Goal: Transaction & Acquisition: Purchase product/service

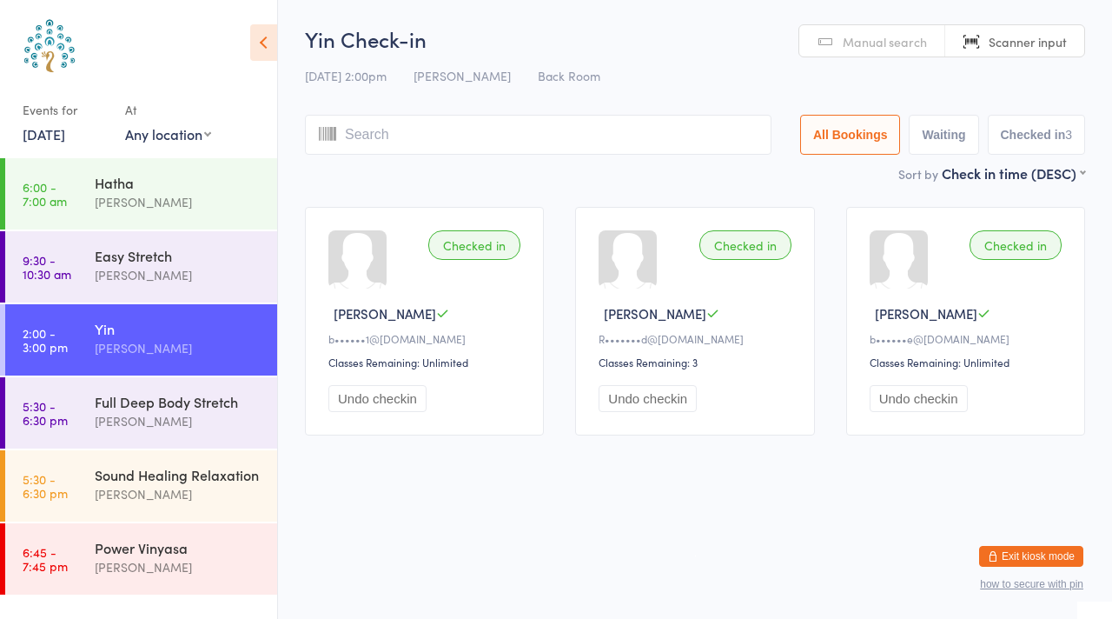
click at [142, 496] on div "[PERSON_NAME]" at bounding box center [179, 494] width 168 height 20
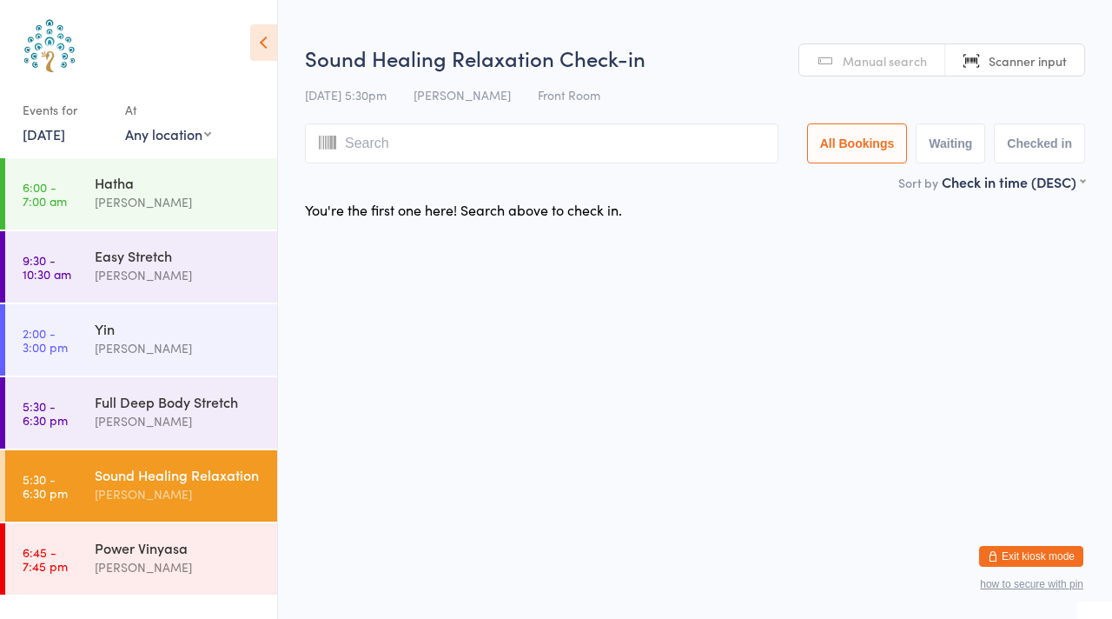
click at [177, 416] on div "[PERSON_NAME]" at bounding box center [179, 421] width 168 height 20
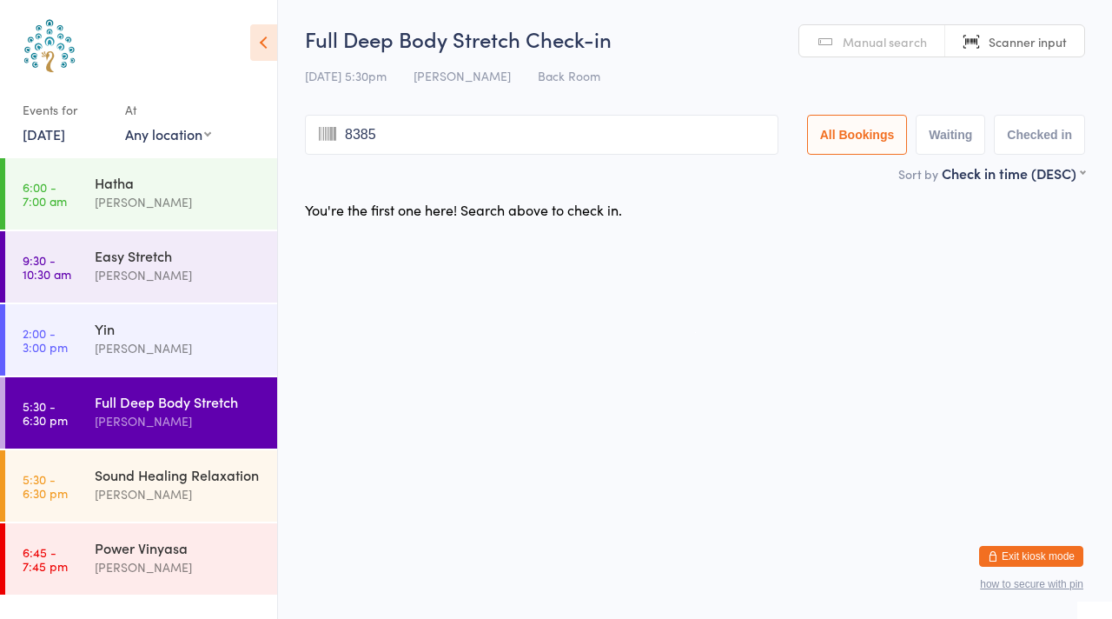
type input "8385"
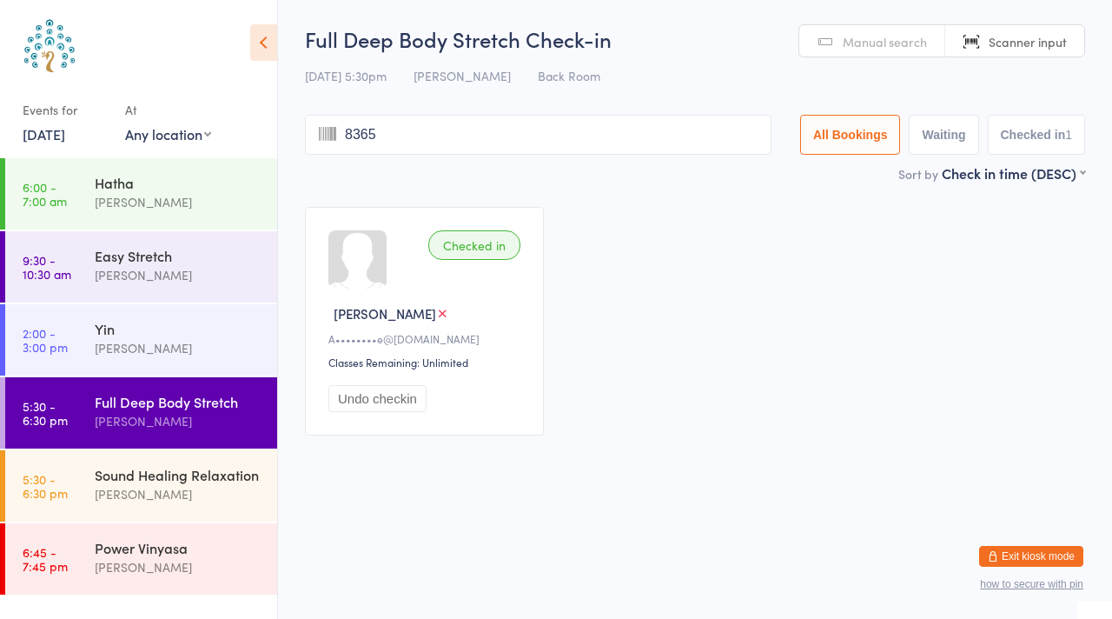
type input "8365"
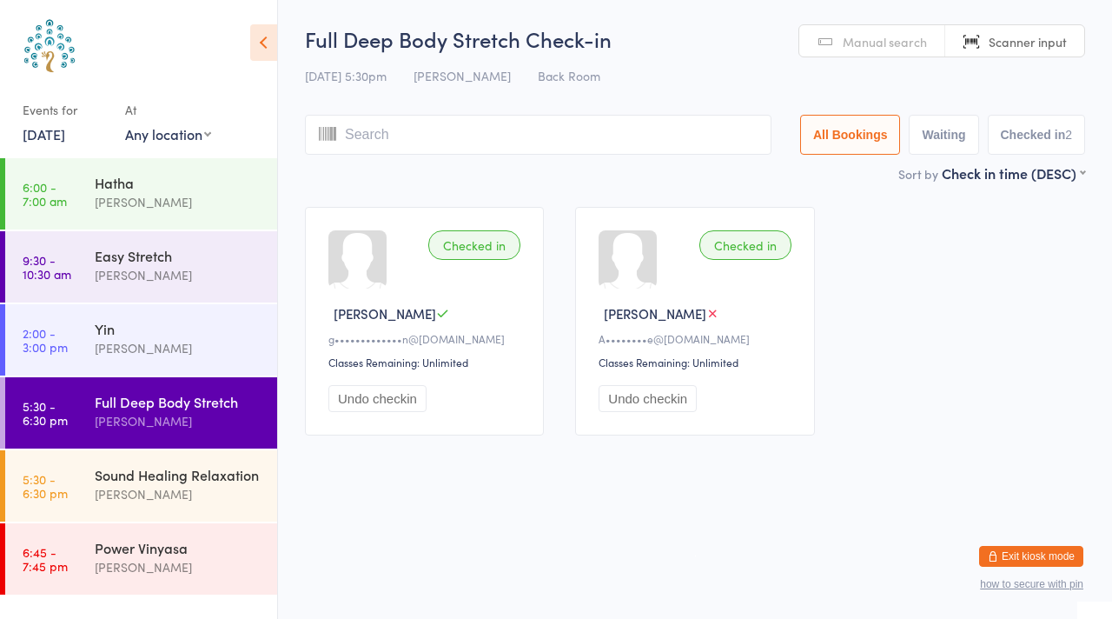
click at [116, 490] on div "[PERSON_NAME]" at bounding box center [179, 494] width 168 height 20
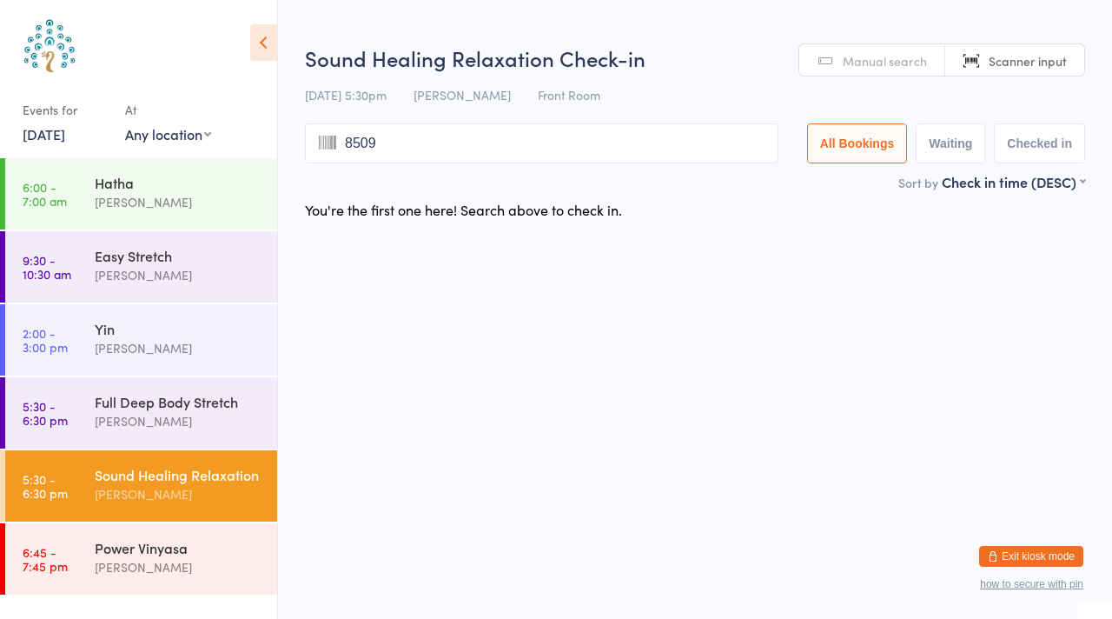
type input "8509"
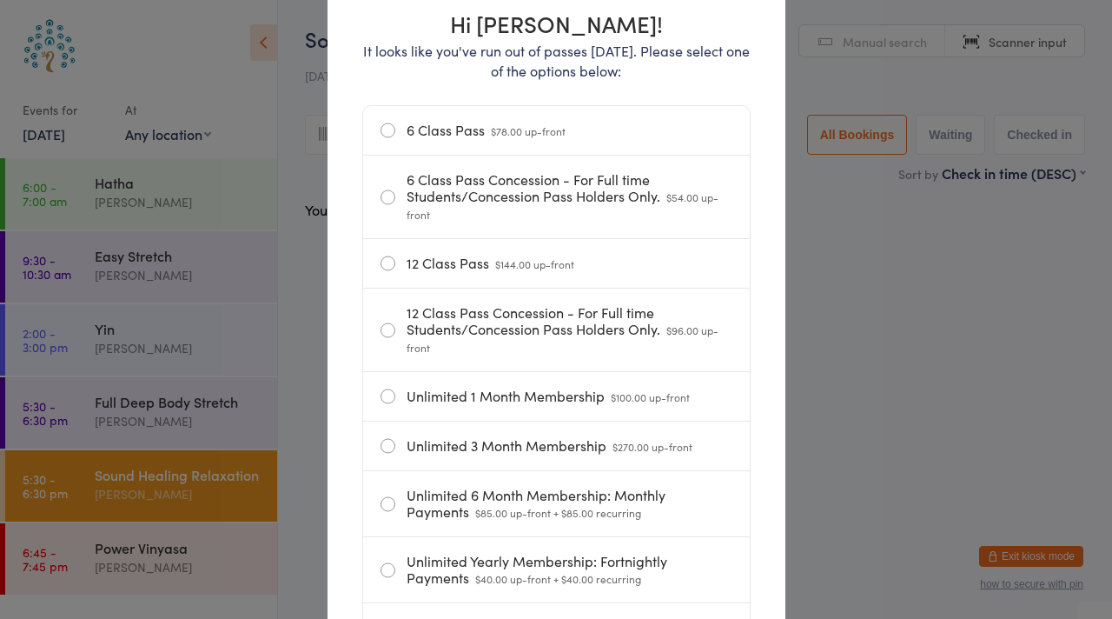
scroll to position [217, 0]
click at [386, 394] on label "Unlimited 1 Month Membership $100.00 up-front" at bounding box center [557, 394] width 352 height 49
click at [0, 0] on input "Unlimited 1 Month Membership $100.00 up-front" at bounding box center [0, 0] width 0 height 0
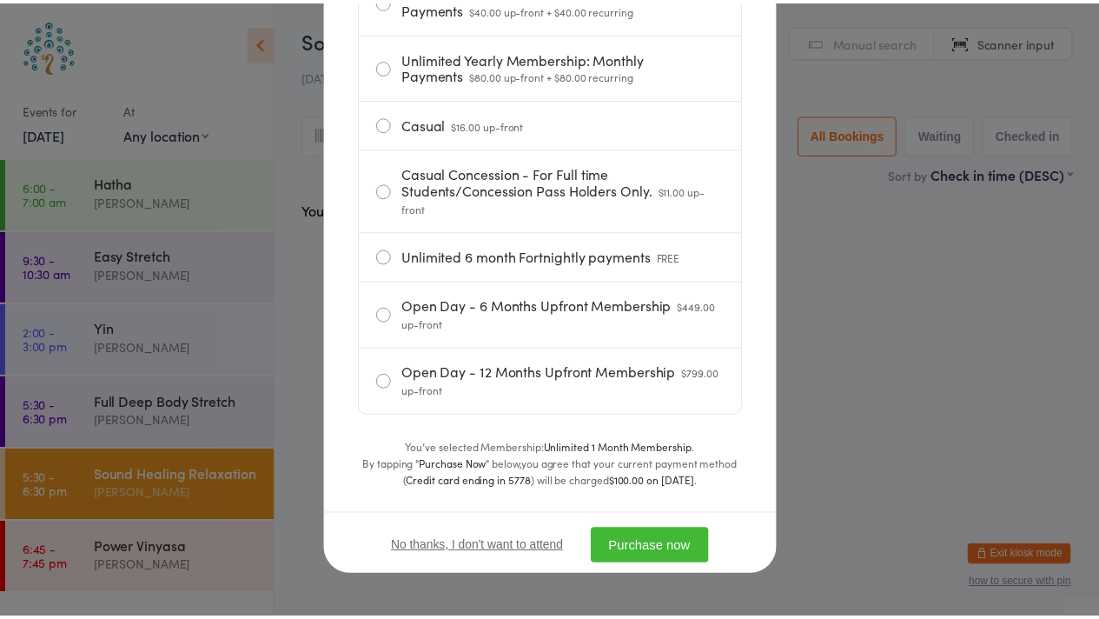
scroll to position [798, 0]
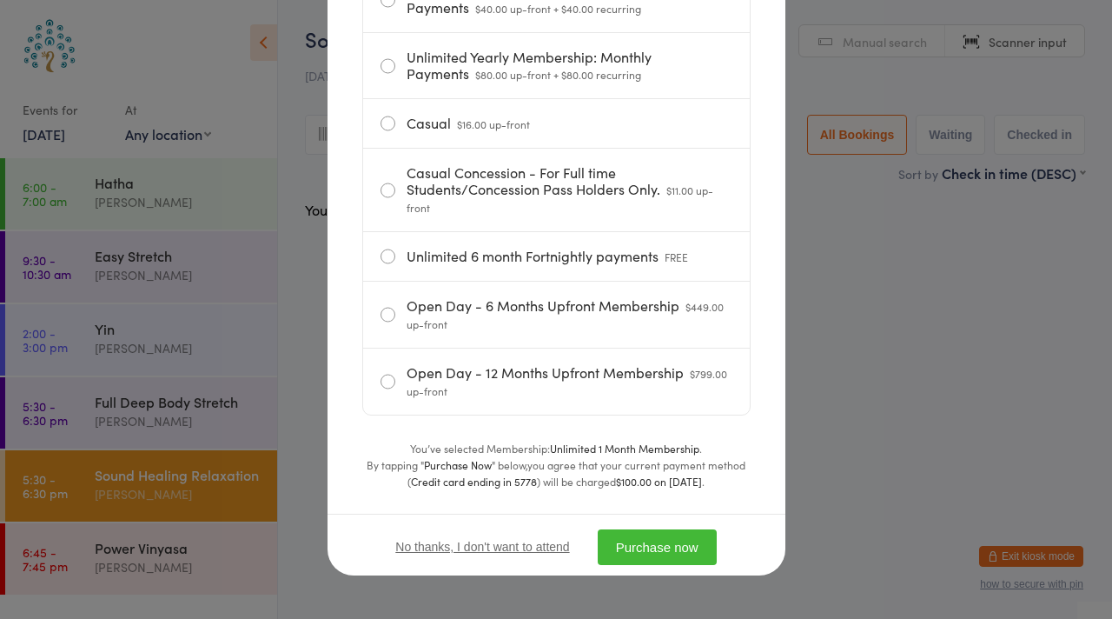
click at [657, 547] on button "Purchase now" at bounding box center [657, 547] width 119 height 36
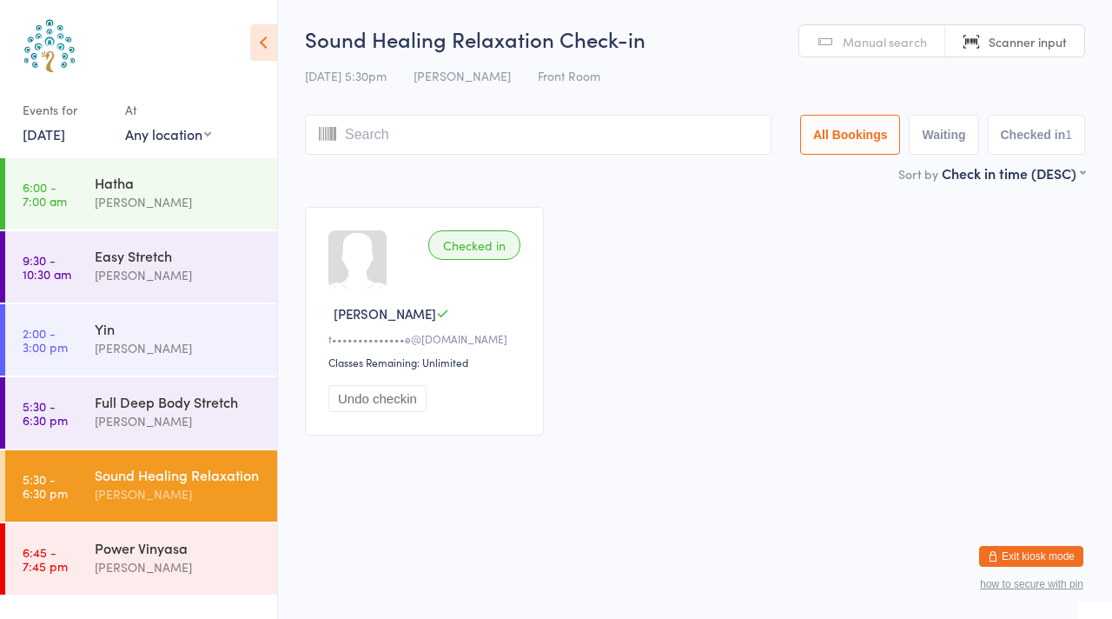
click at [877, 35] on span "Manual search" at bounding box center [885, 41] width 84 height 17
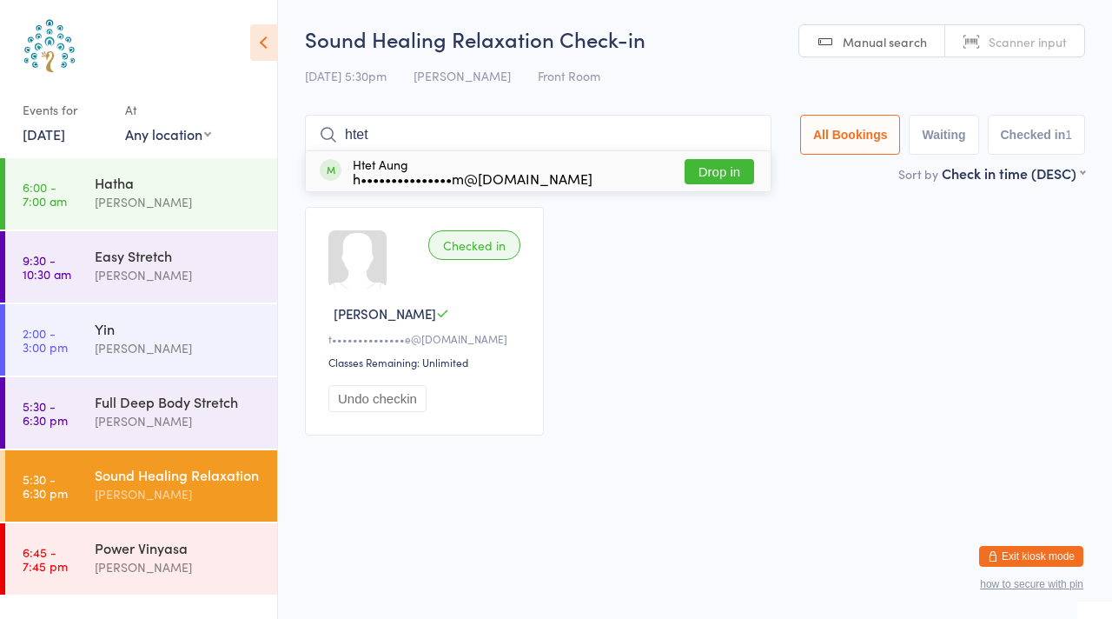
type input "htet"
click at [713, 167] on button "Drop in" at bounding box center [720, 171] width 70 height 25
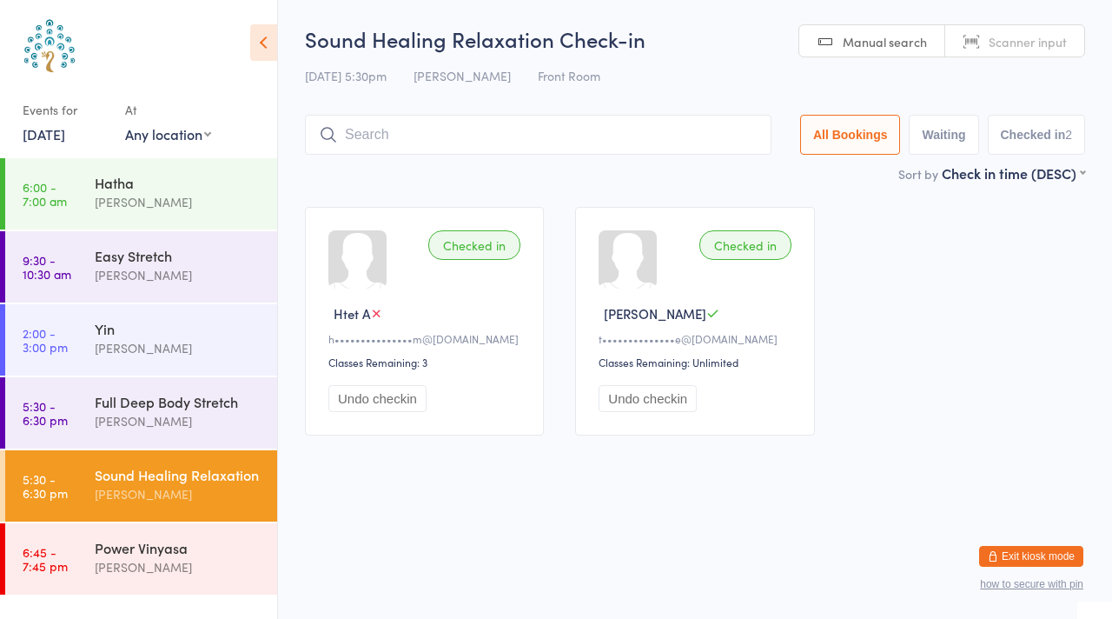
click at [165, 401] on div "Full Deep Body Stretch" at bounding box center [179, 401] width 168 height 19
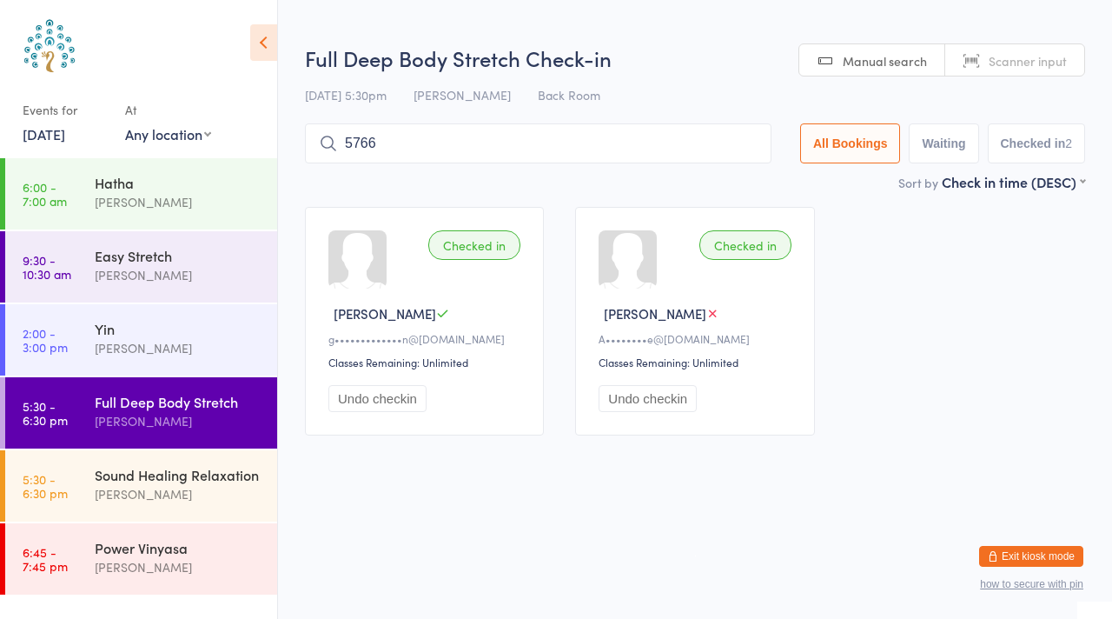
type input "5766"
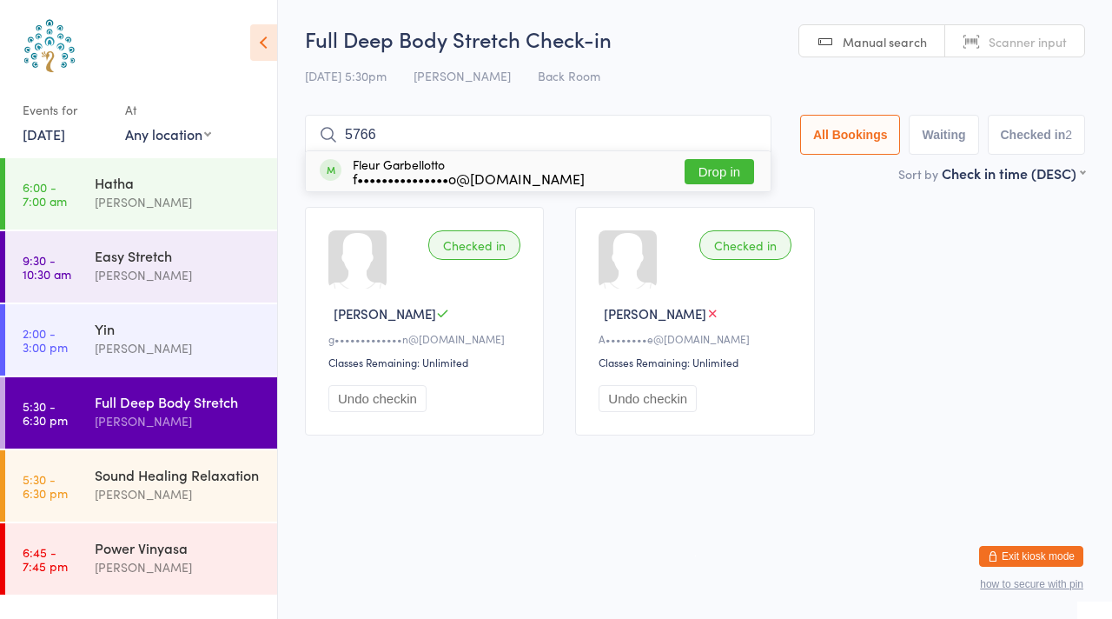
click at [712, 170] on button "Drop in" at bounding box center [720, 171] width 70 height 25
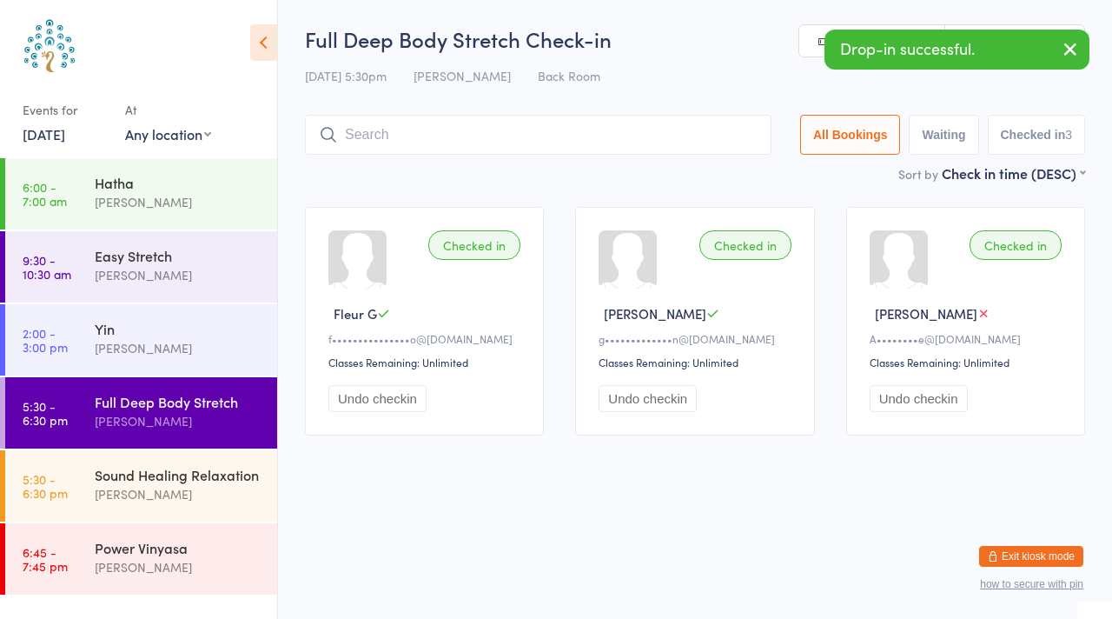
click at [1073, 57] on icon "button" at bounding box center [1070, 49] width 21 height 22
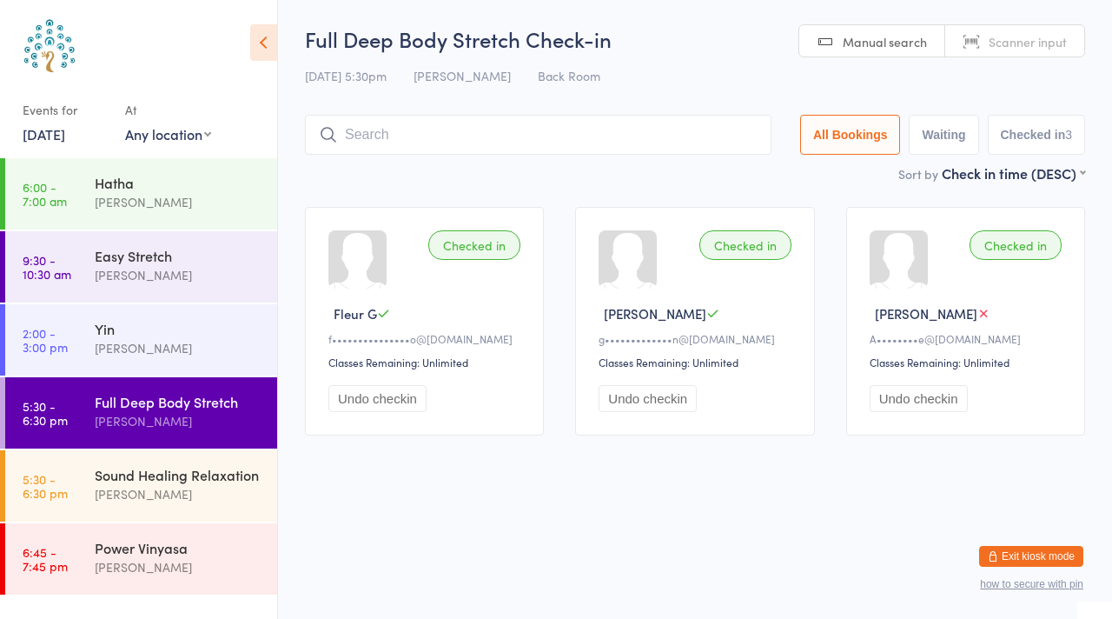
click at [1036, 38] on span "Scanner input" at bounding box center [1028, 41] width 78 height 17
click at [153, 486] on div "[PERSON_NAME]" at bounding box center [179, 494] width 168 height 20
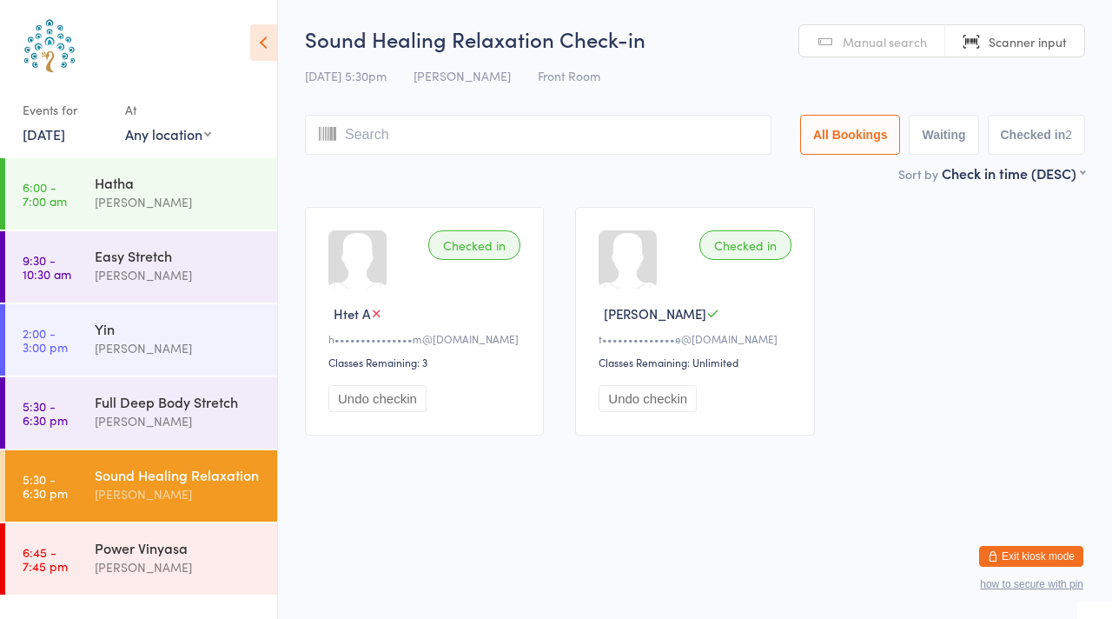
click at [151, 389] on div "Full Deep Body Stretch [PERSON_NAME]" at bounding box center [186, 411] width 182 height 69
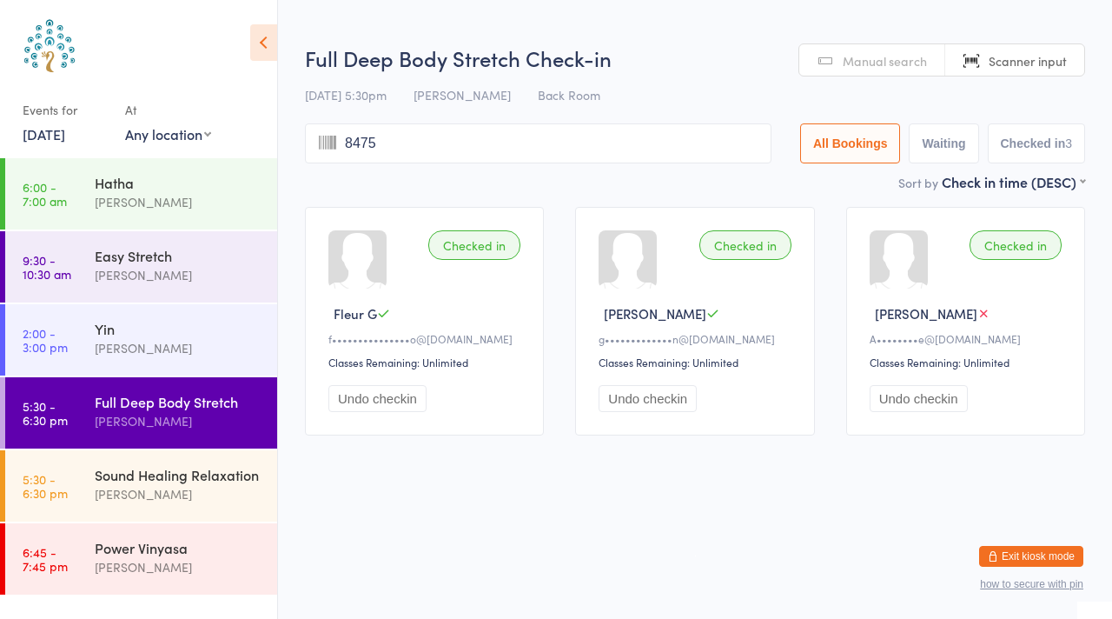
type input "8475"
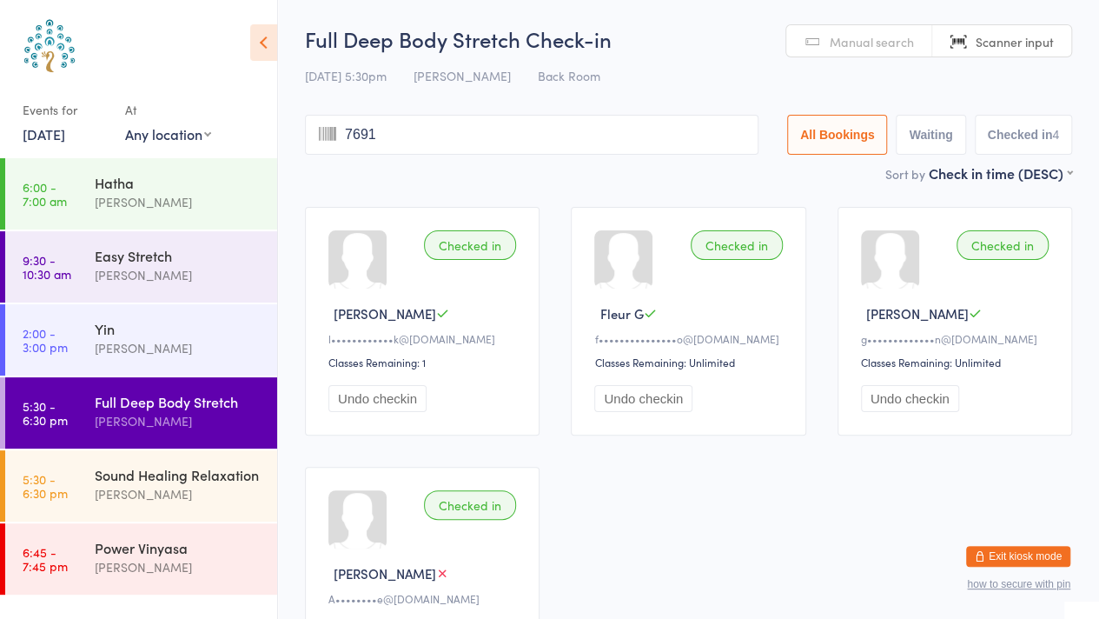
type input "7691"
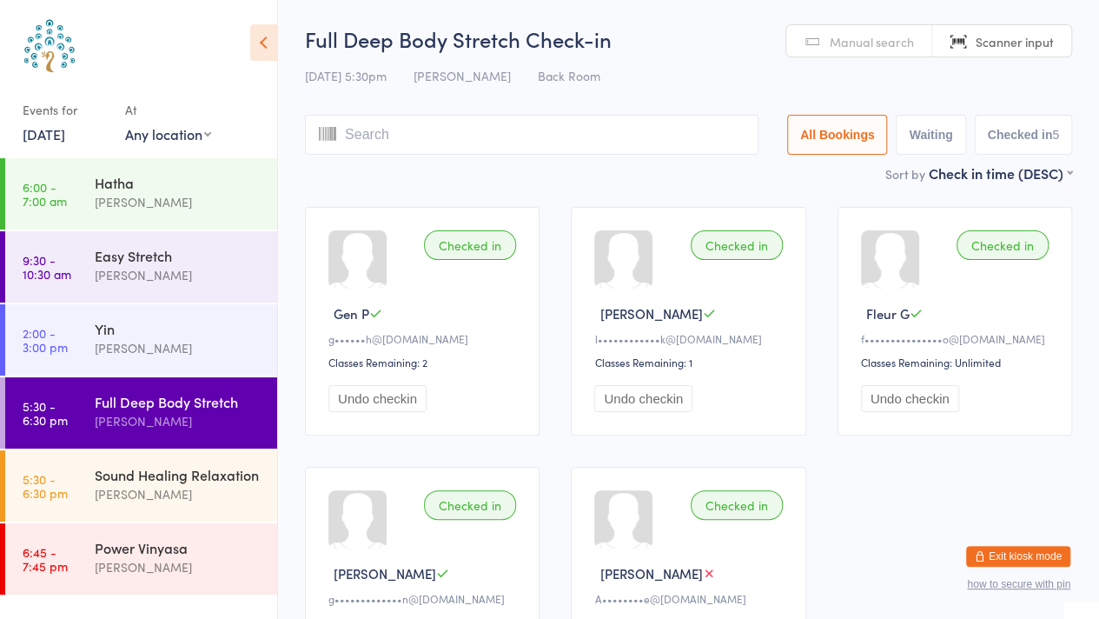
click at [1054, 46] on link "Scanner input" at bounding box center [1001, 41] width 139 height 33
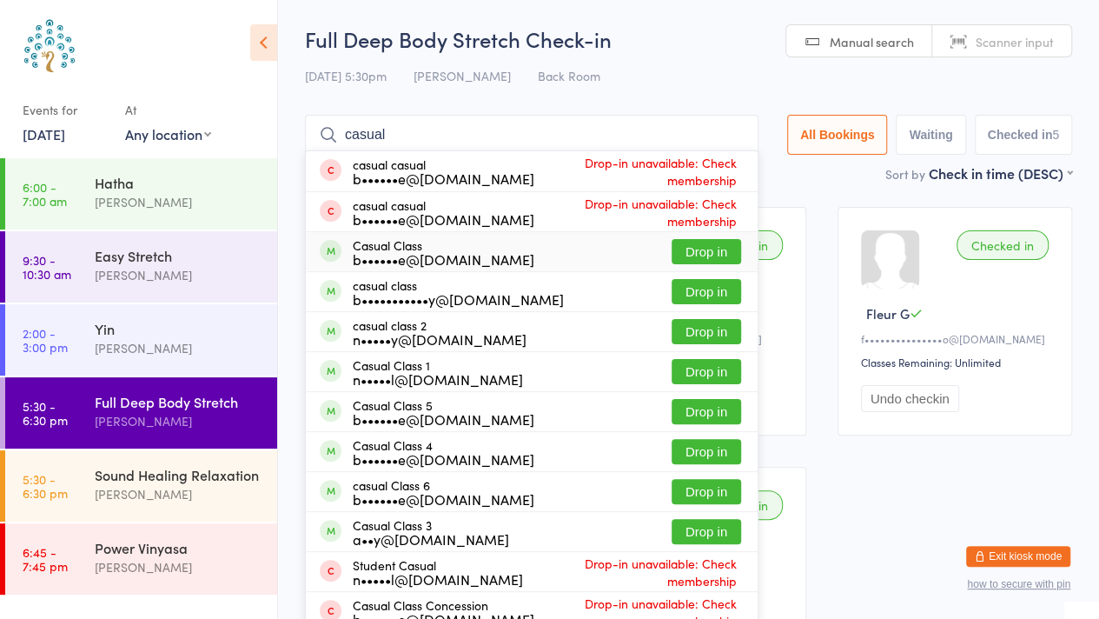
type input "casual"
click at [706, 260] on button "Drop in" at bounding box center [707, 251] width 70 height 25
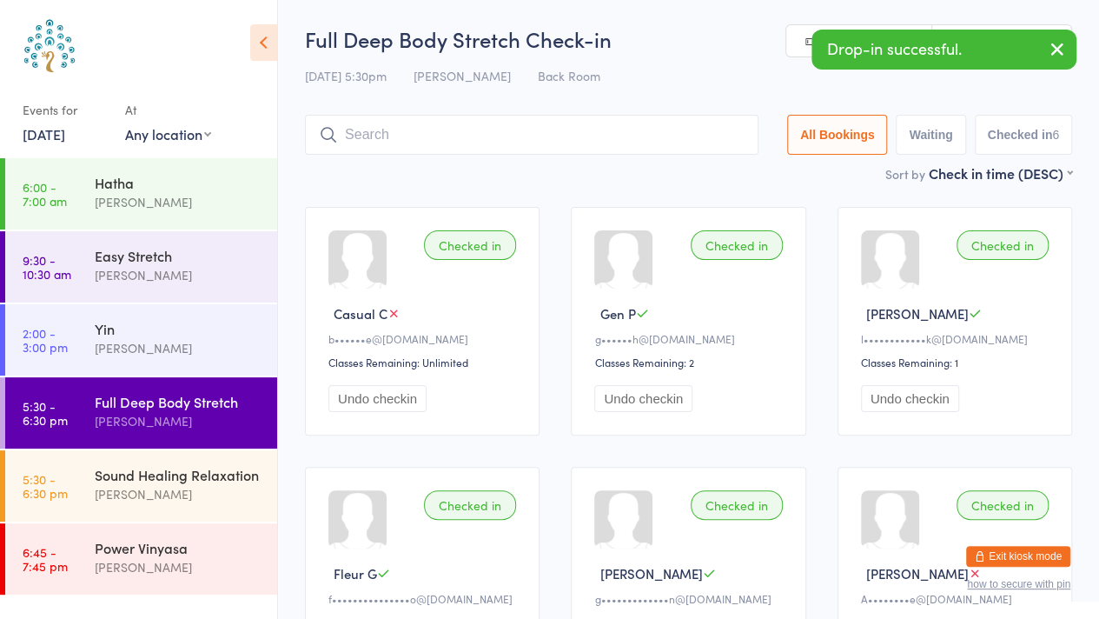
click at [1064, 50] on icon "button" at bounding box center [1057, 49] width 21 height 22
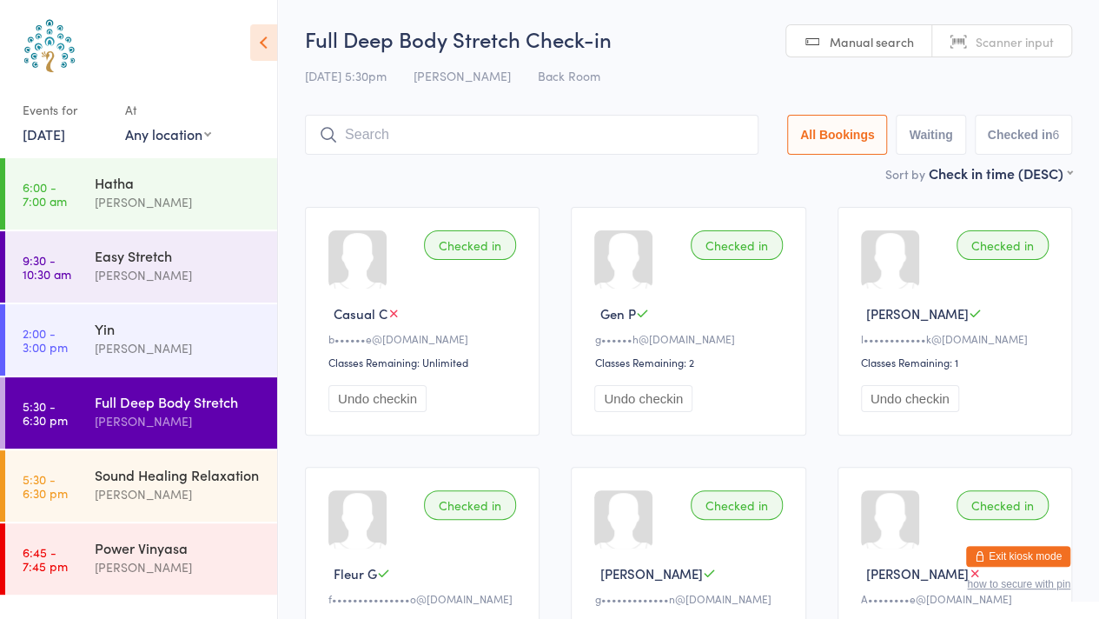
click at [1044, 43] on span "Scanner input" at bounding box center [1015, 41] width 78 height 17
type input "6334"
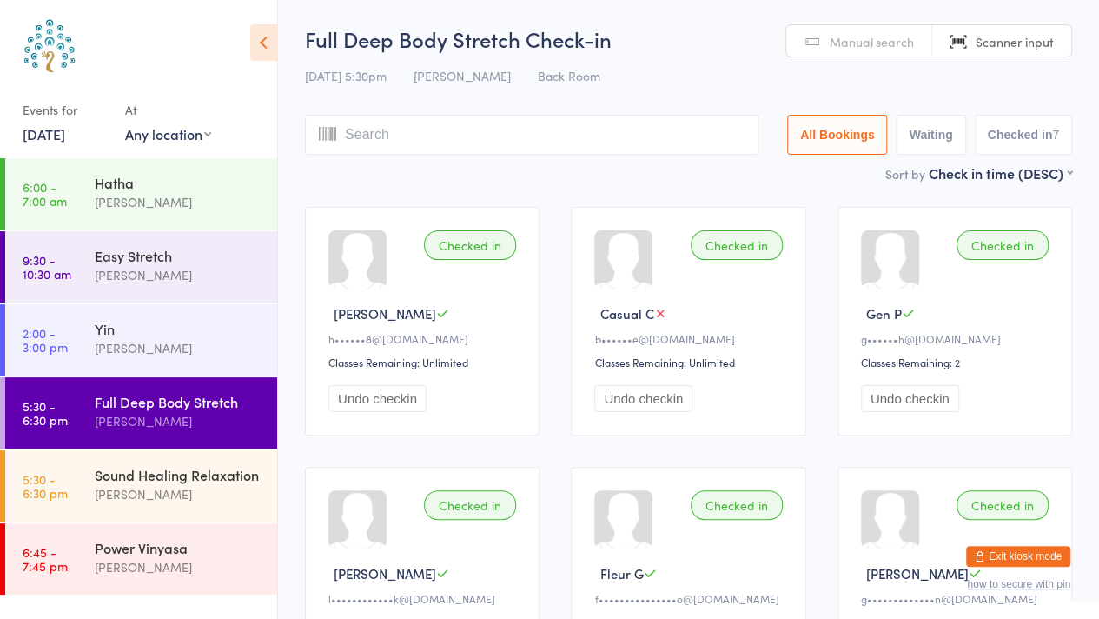
click at [149, 480] on div "Sound Healing Relaxation" at bounding box center [179, 474] width 168 height 19
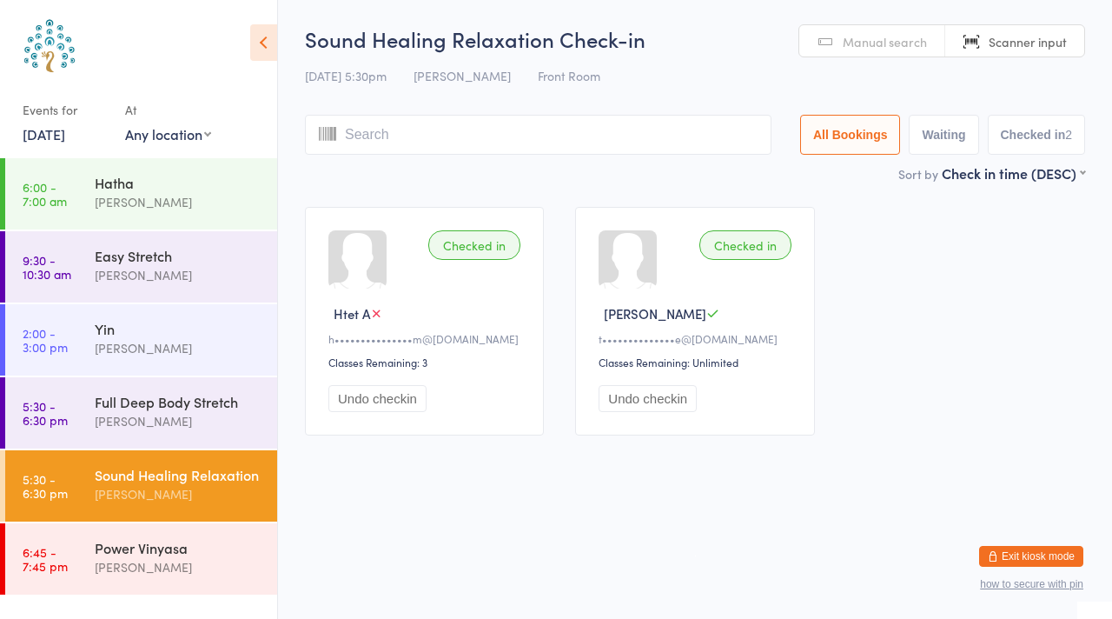
click at [155, 426] on div "[PERSON_NAME]" at bounding box center [179, 421] width 168 height 20
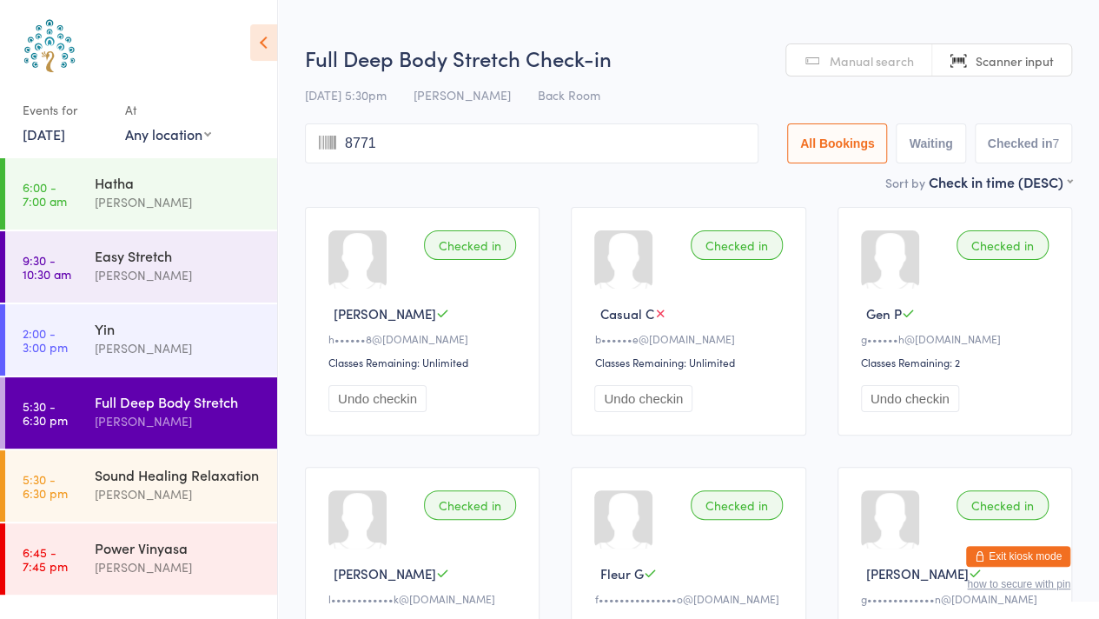
type input "8771"
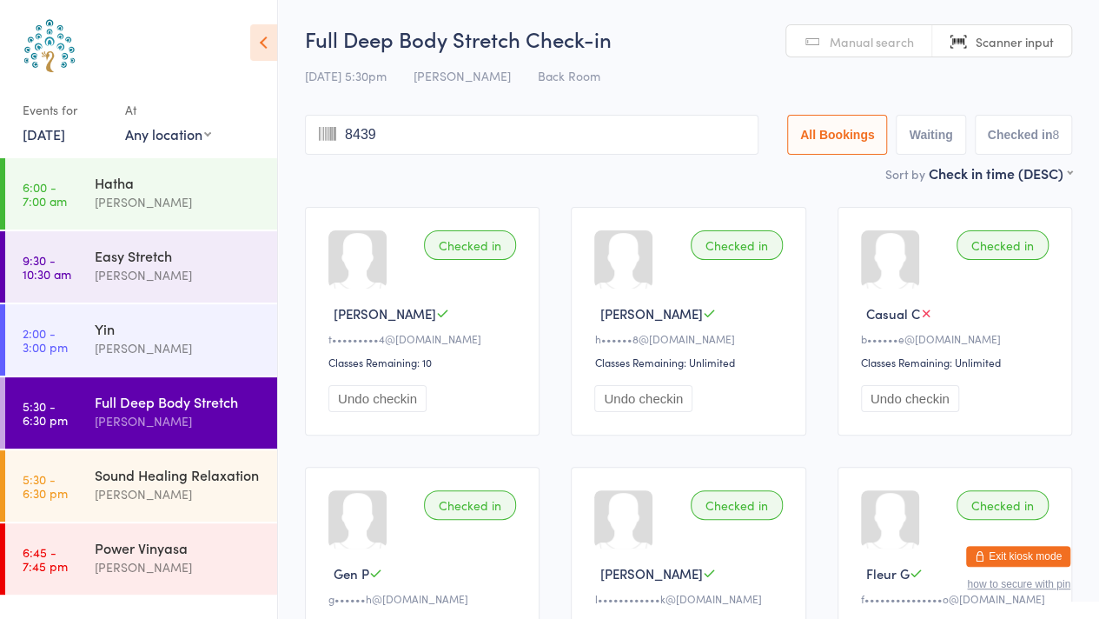
type input "8439"
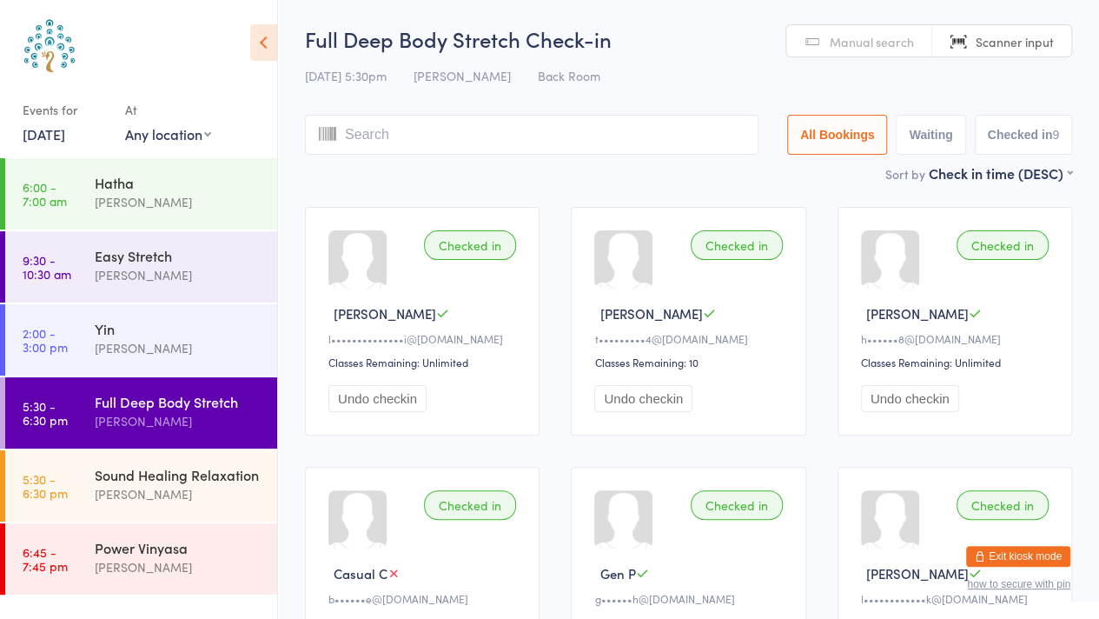
click at [187, 484] on div "[PERSON_NAME]" at bounding box center [179, 494] width 168 height 20
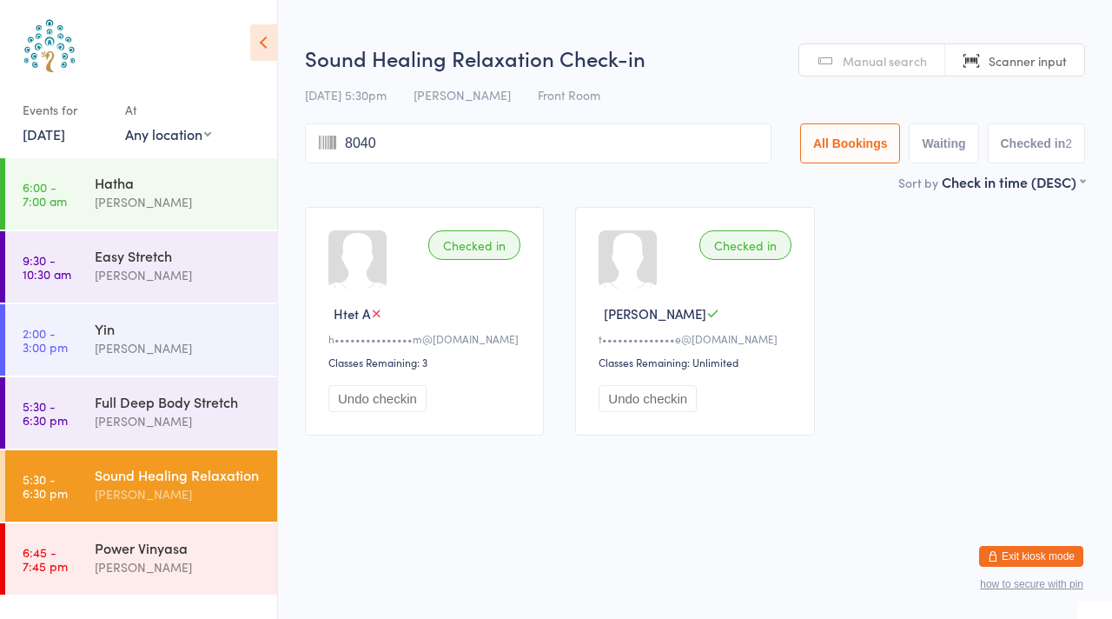
type input "8040"
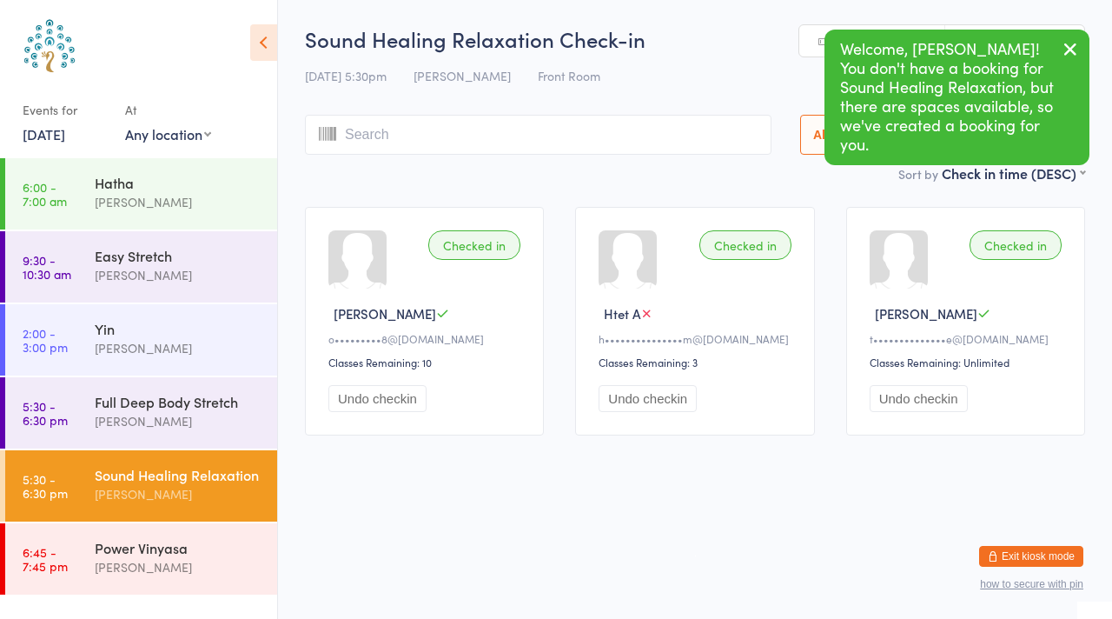
click at [165, 412] on div "[PERSON_NAME]" at bounding box center [179, 421] width 168 height 20
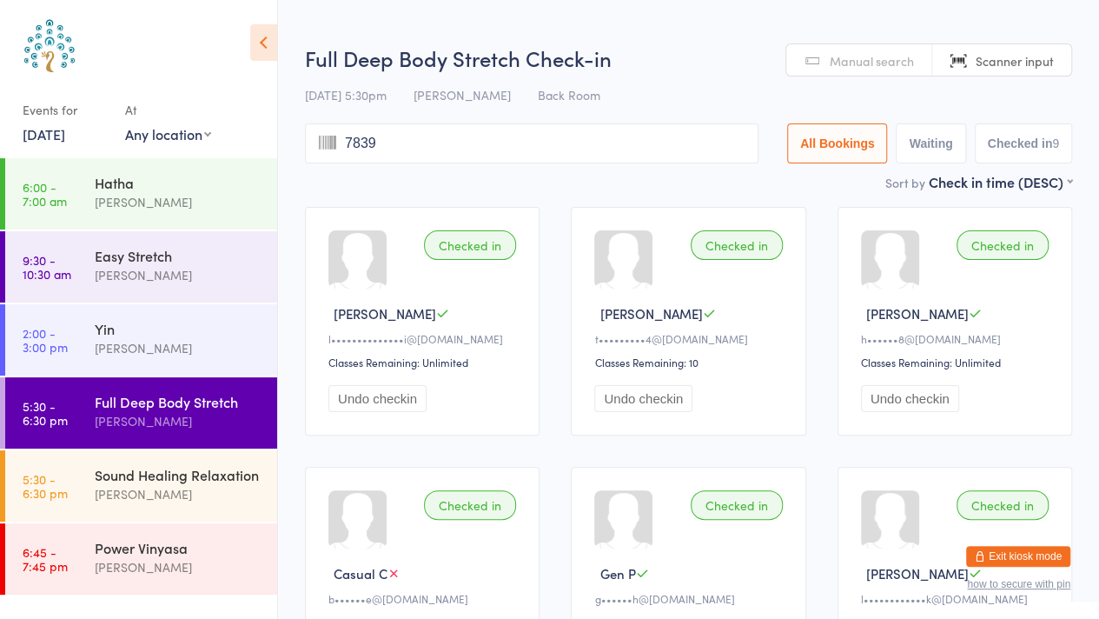
type input "7839"
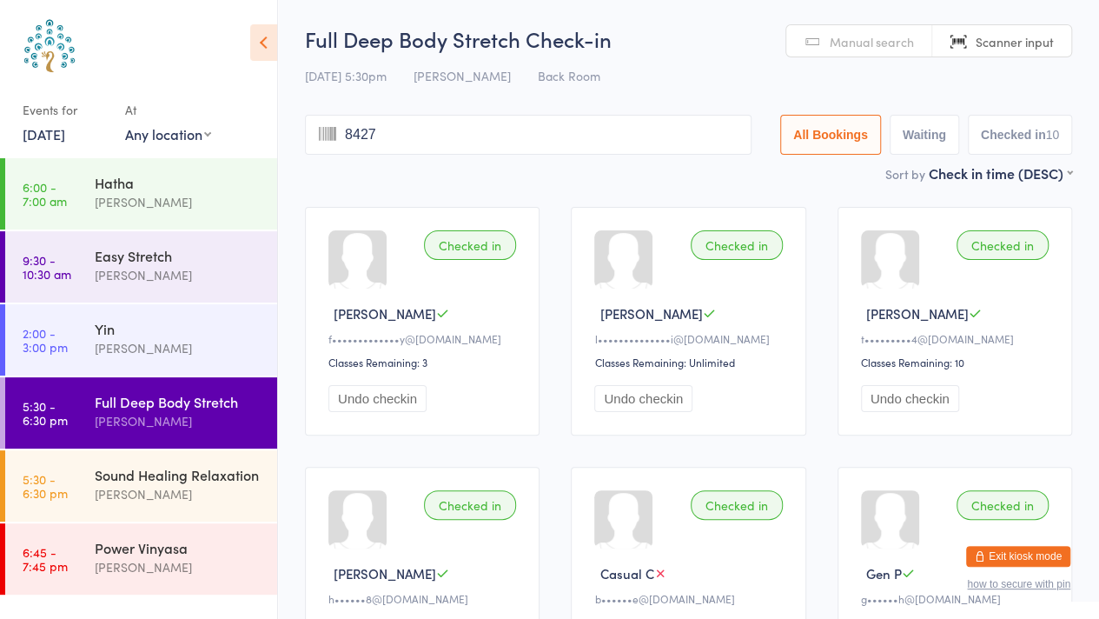
type input "8427"
click at [885, 49] on span "Manual search" at bounding box center [872, 41] width 84 height 17
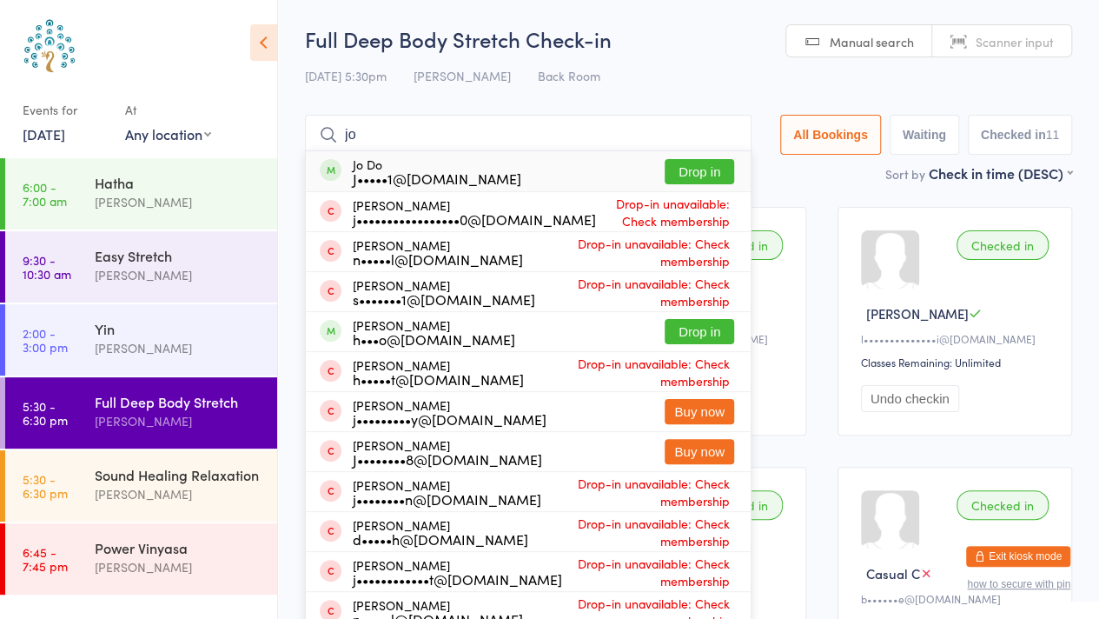
type input "jo"
click at [408, 179] on div "J•••••1@[DOMAIN_NAME]" at bounding box center [437, 178] width 169 height 14
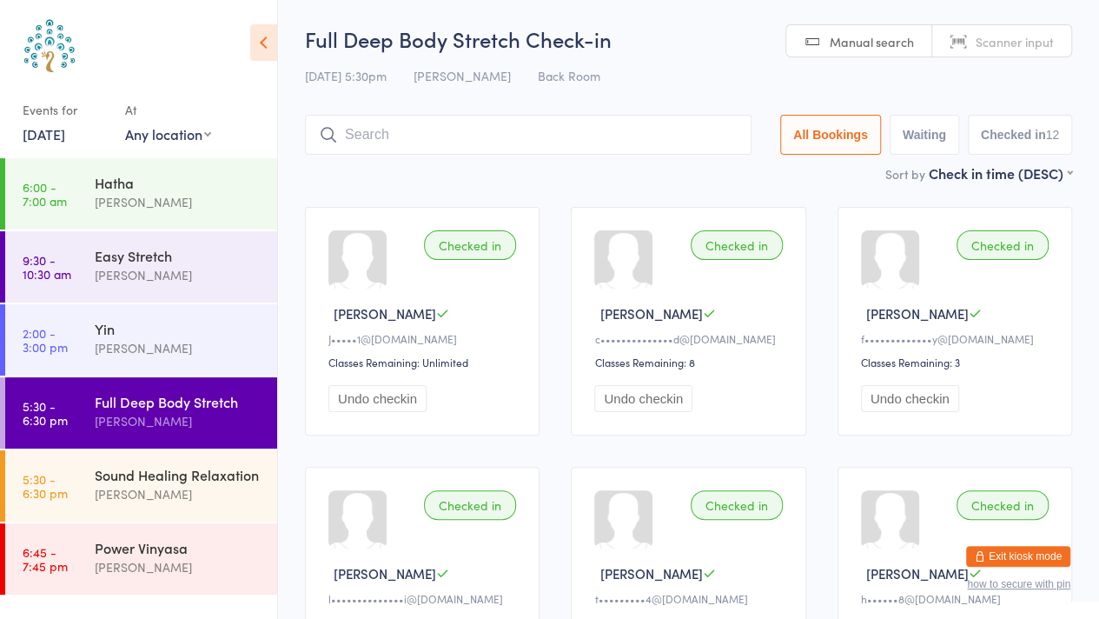
click at [142, 475] on div "Sound Healing Relaxation" at bounding box center [179, 474] width 168 height 19
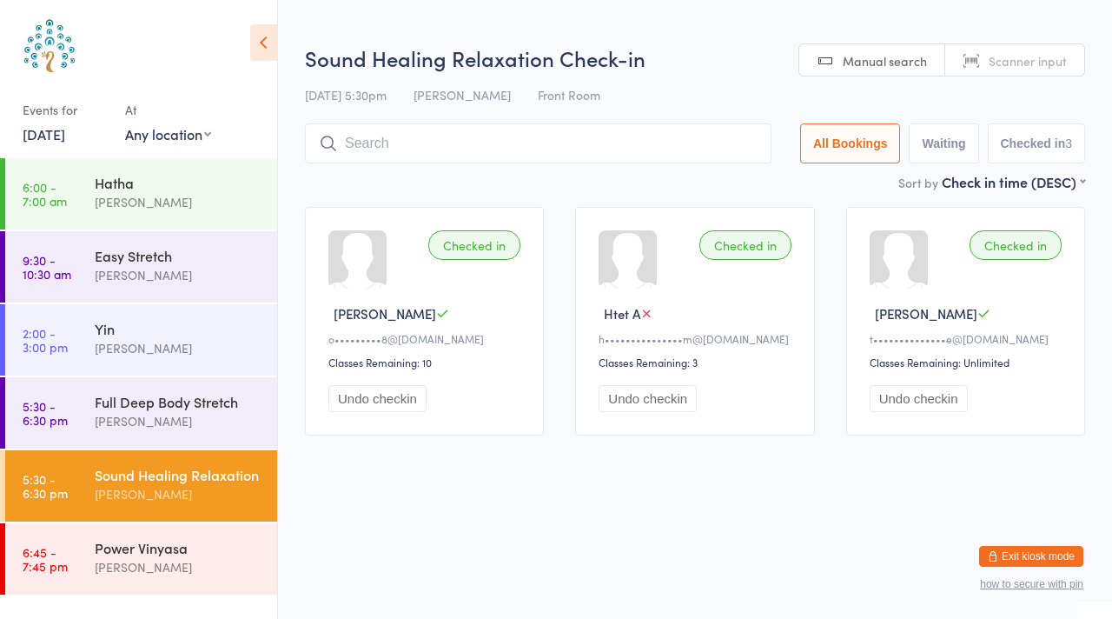
click at [1030, 72] on link "Scanner input" at bounding box center [1014, 60] width 139 height 33
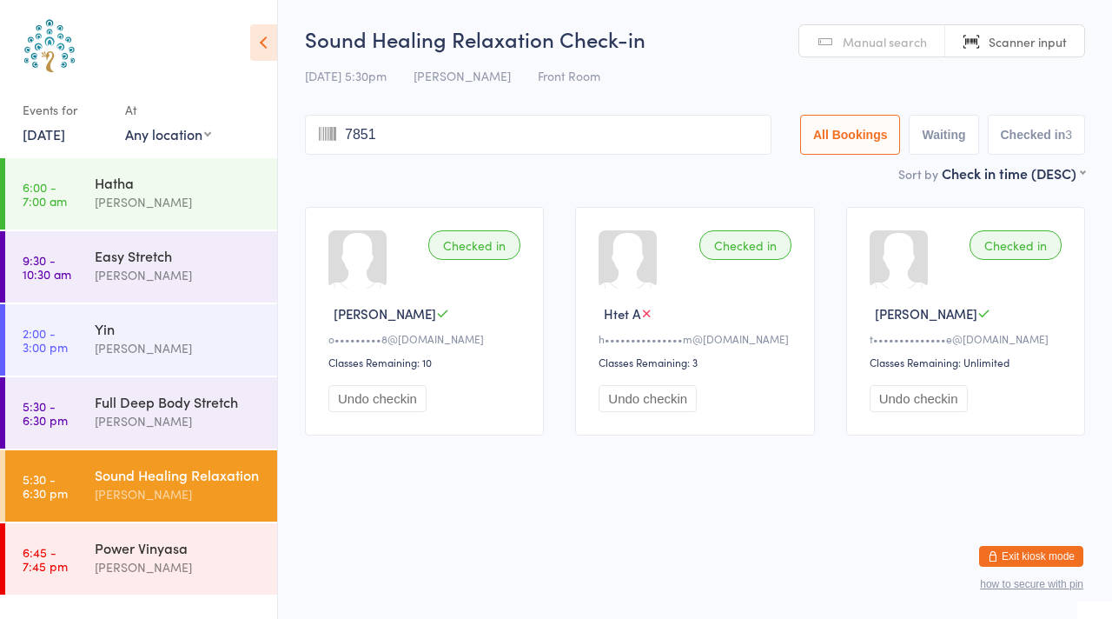
type input "7851"
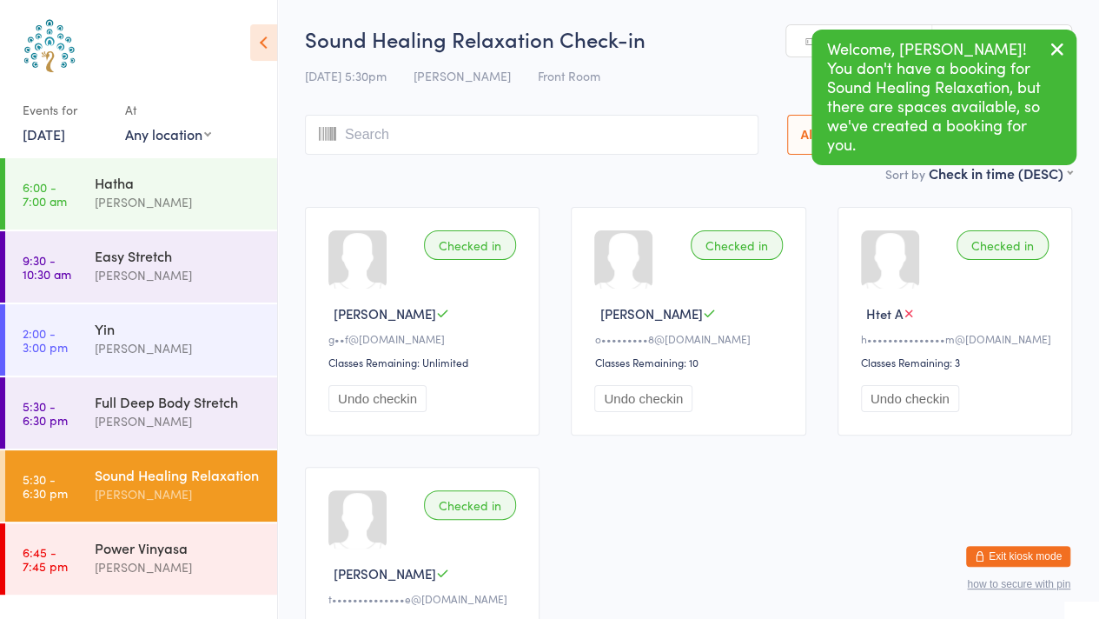
click at [176, 417] on div "[PERSON_NAME]" at bounding box center [179, 421] width 168 height 20
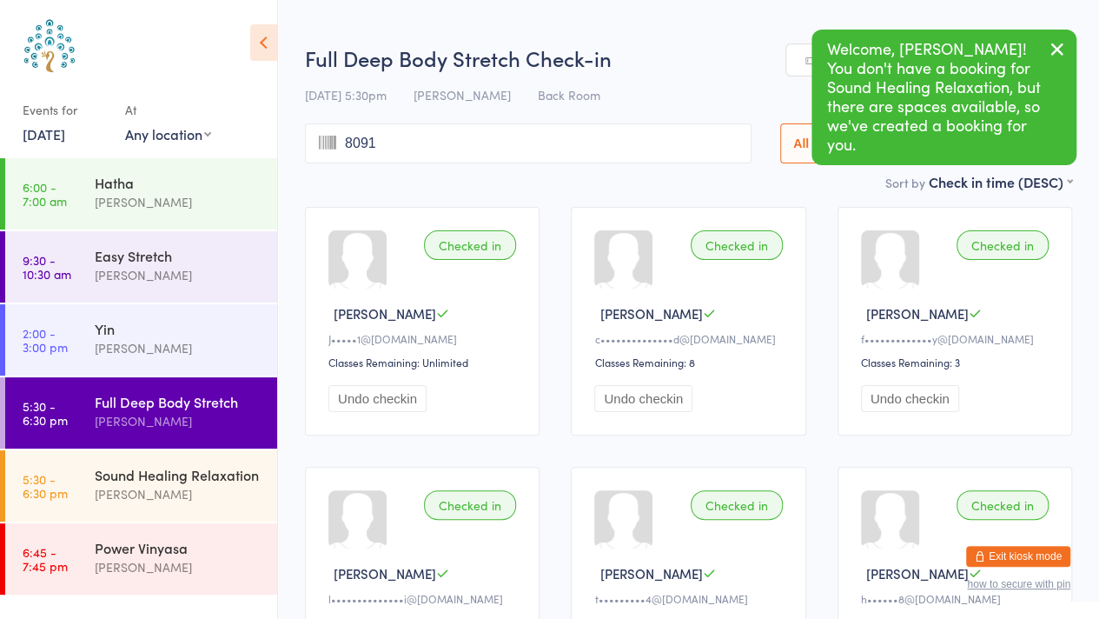
type input "8091"
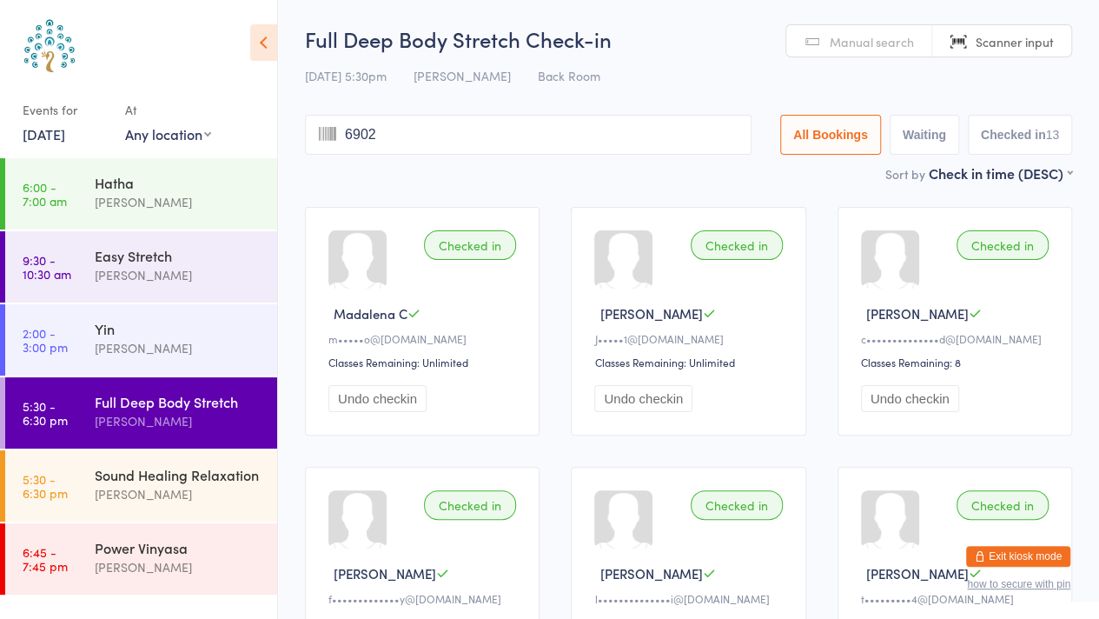
type input "6902"
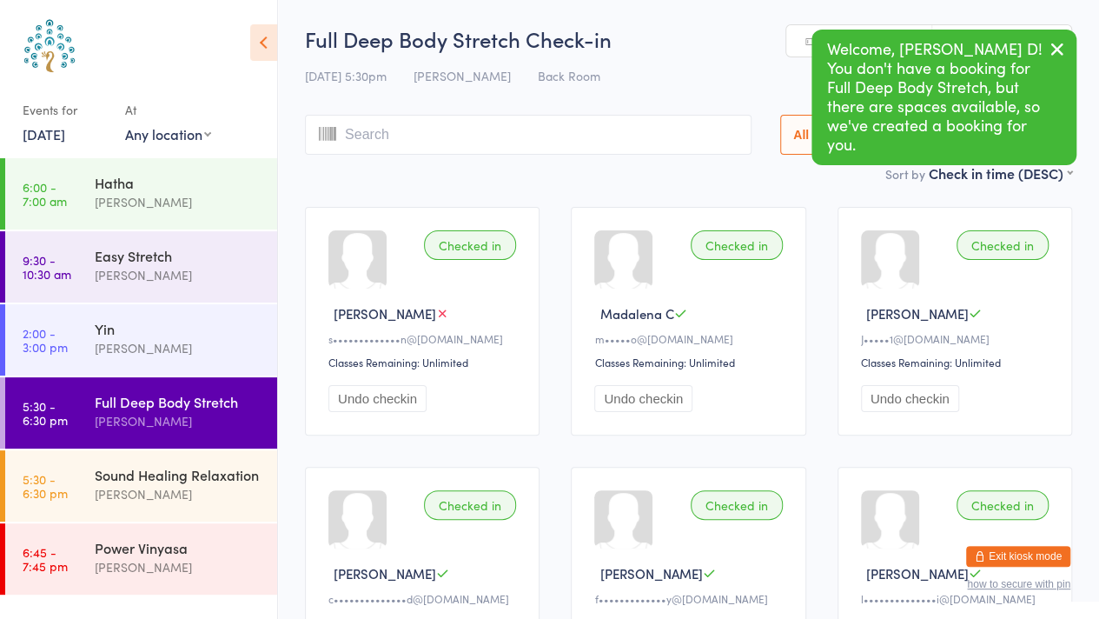
click at [186, 487] on div "[PERSON_NAME]" at bounding box center [179, 494] width 168 height 20
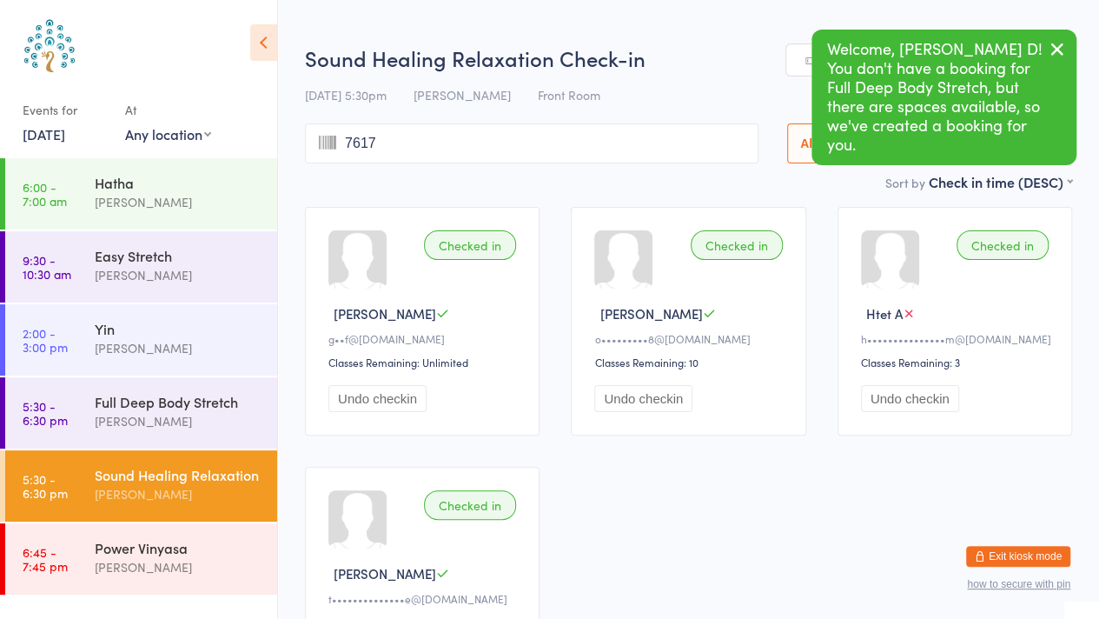
type input "7617"
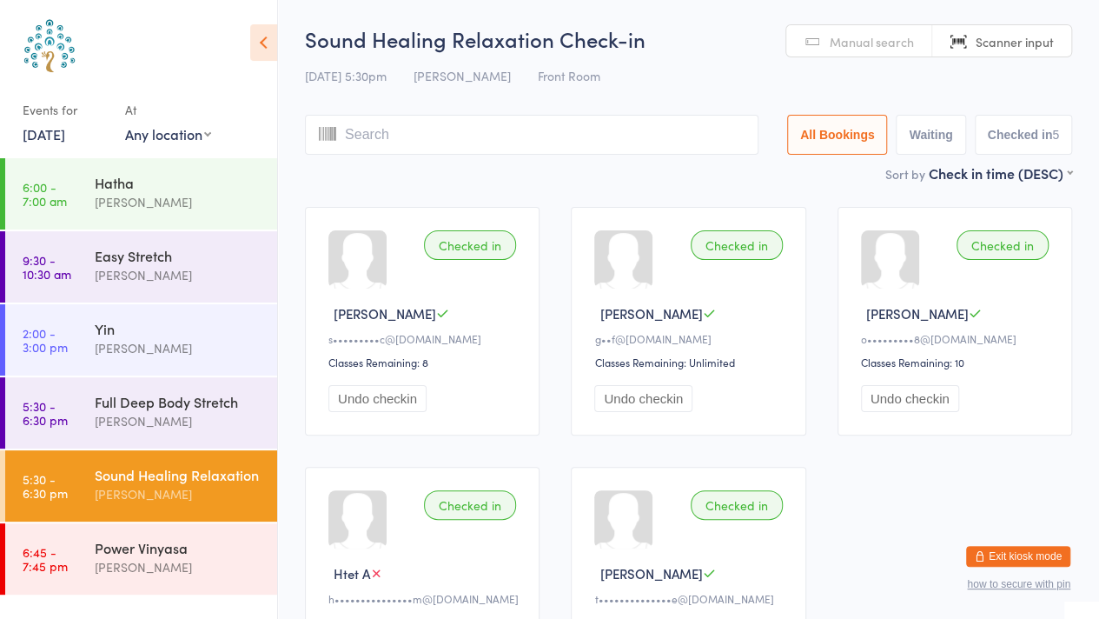
click at [191, 405] on div "Full Deep Body Stretch" at bounding box center [179, 401] width 168 height 19
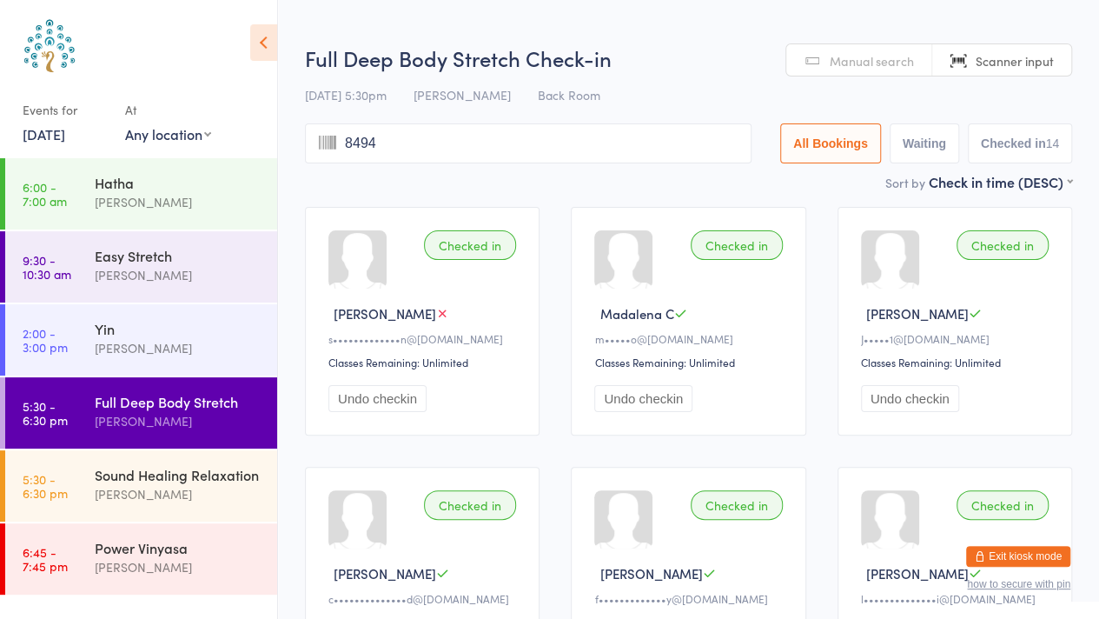
type input "8494"
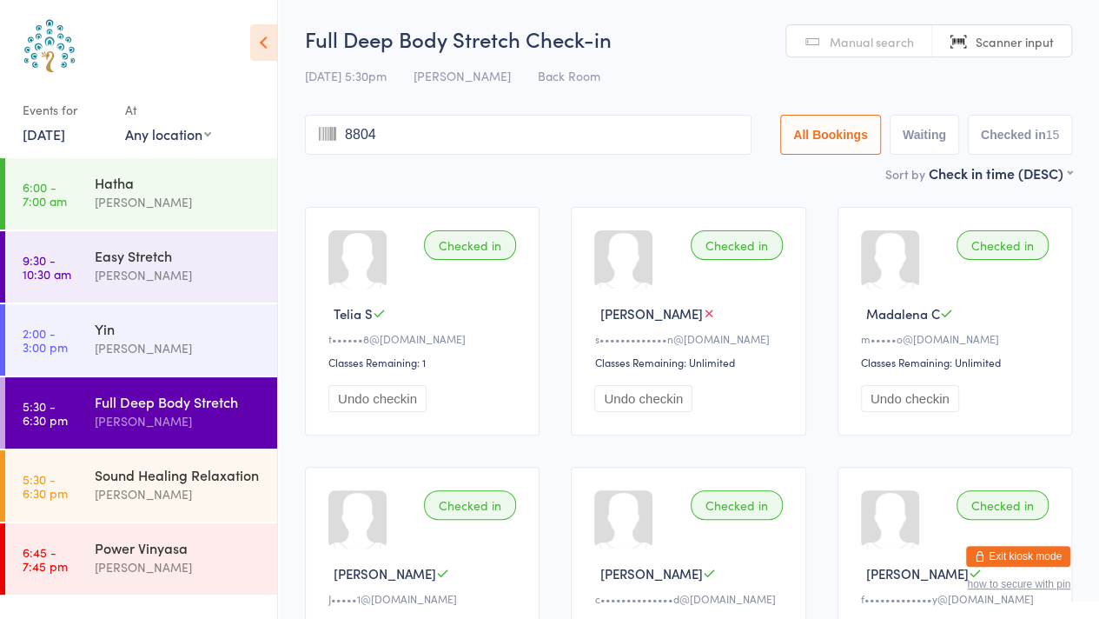
type input "8804"
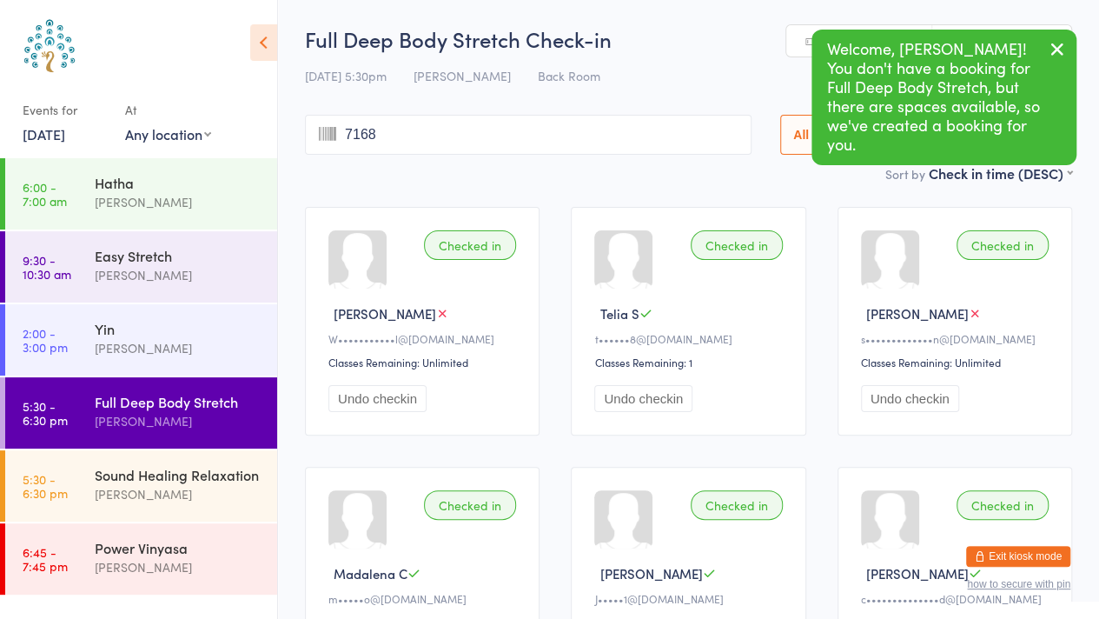
type input "7168"
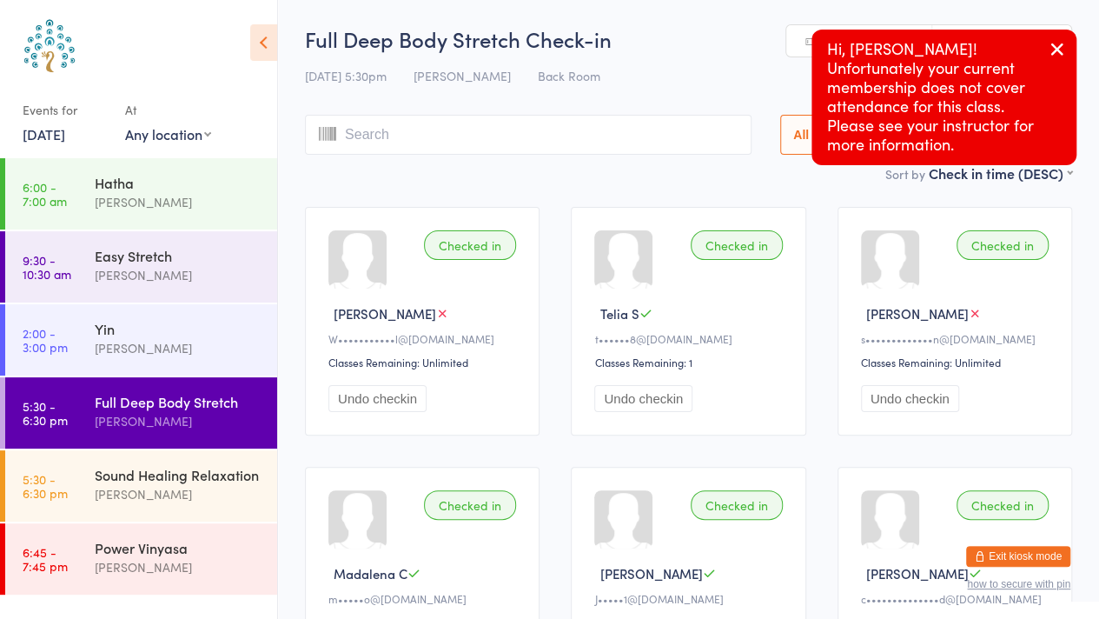
click at [1068, 54] on button "button" at bounding box center [1057, 50] width 38 height 40
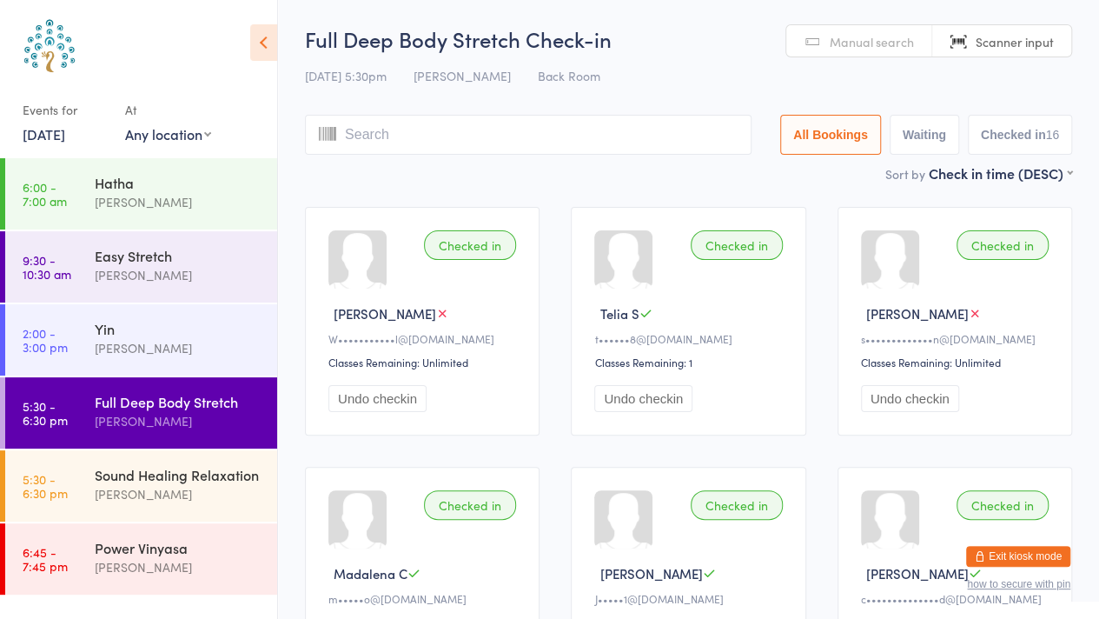
click at [414, 136] on input "search" at bounding box center [528, 135] width 447 height 40
type input "7168"
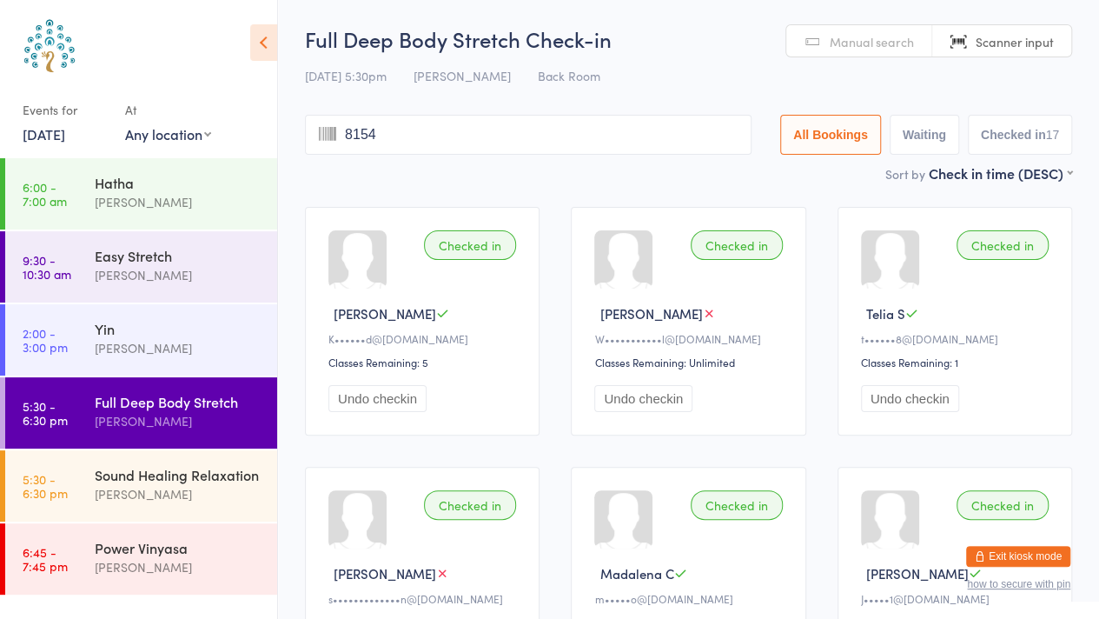
type input "8154"
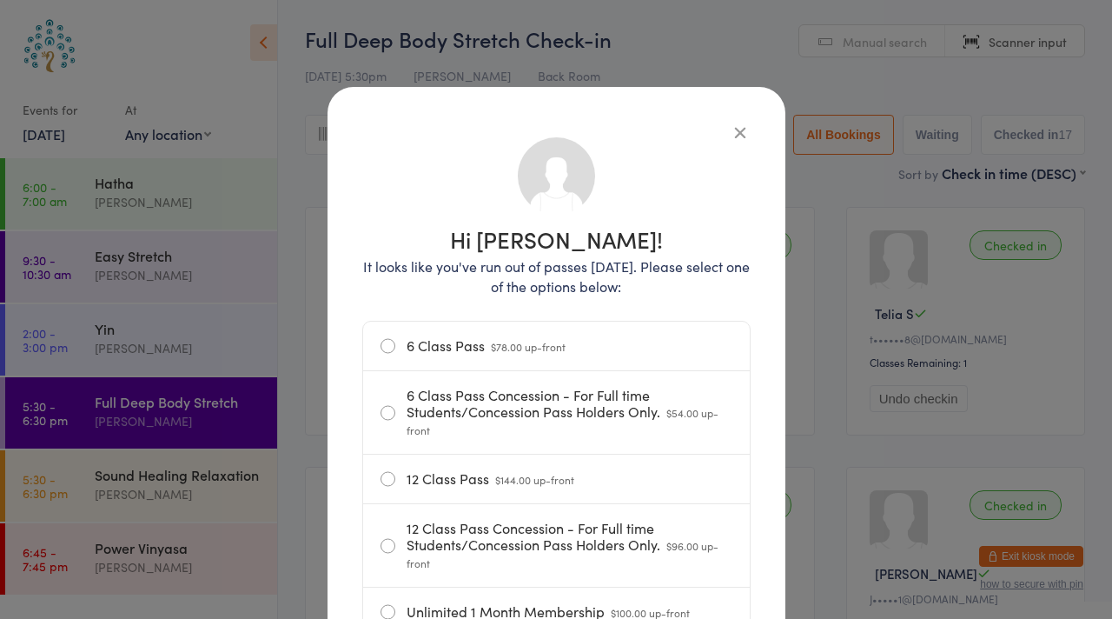
click at [735, 133] on icon "button" at bounding box center [740, 132] width 19 height 19
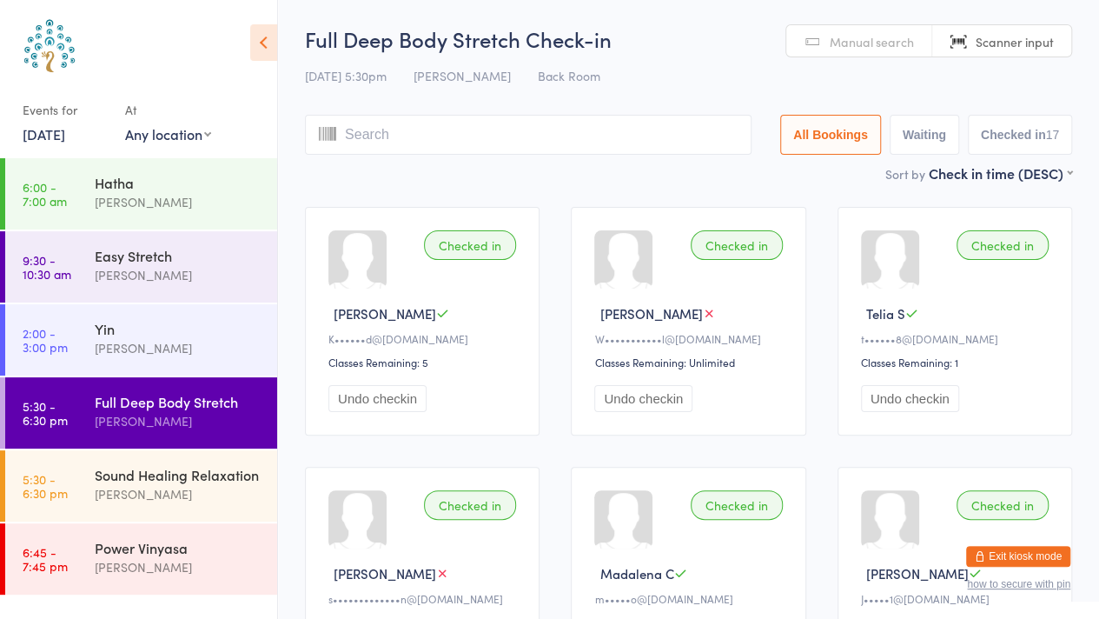
click at [537, 132] on input "search" at bounding box center [528, 135] width 447 height 40
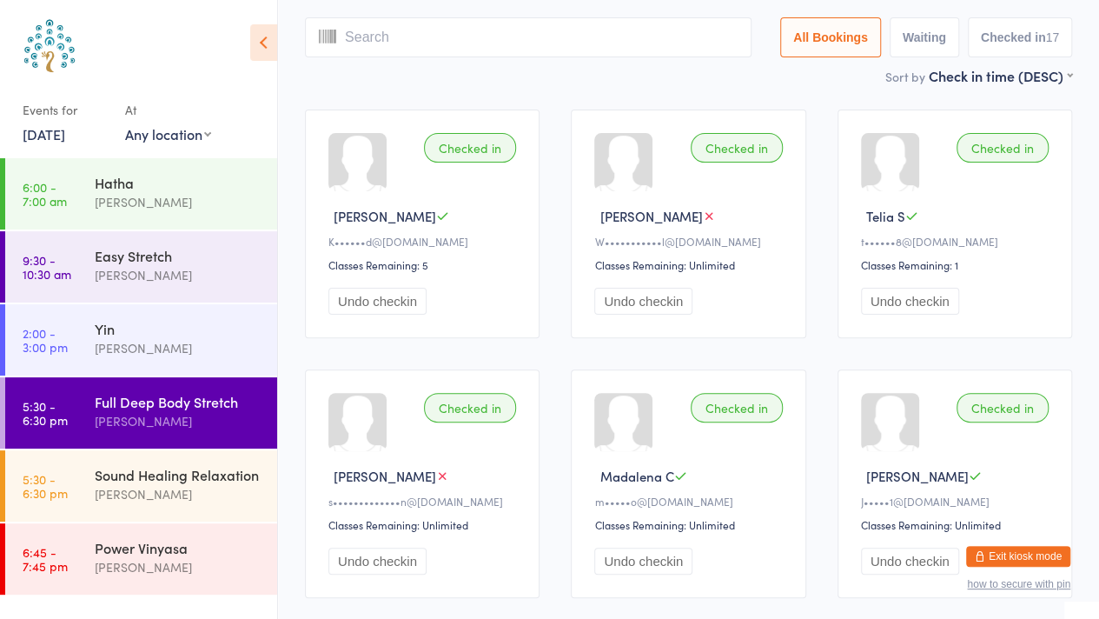
scroll to position [116, 0]
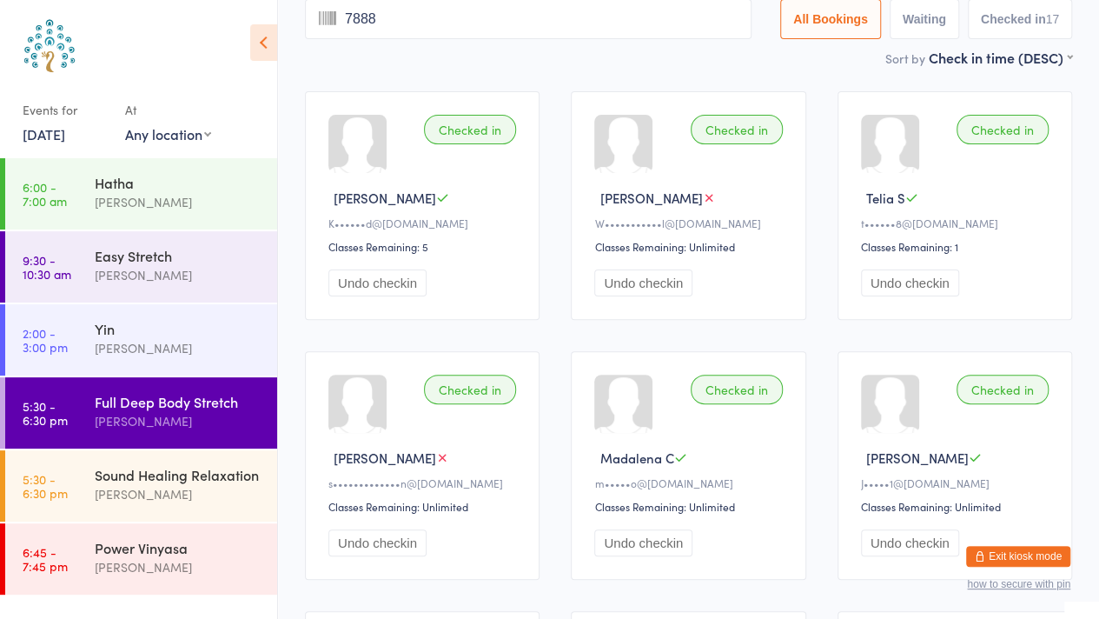
type input "7888"
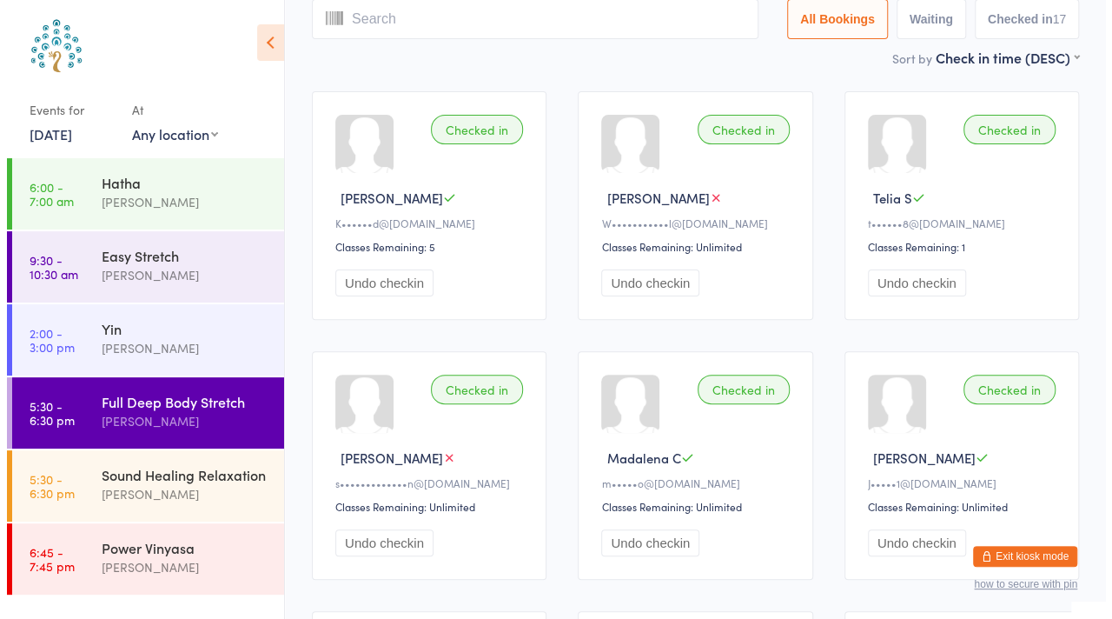
scroll to position [0, 0]
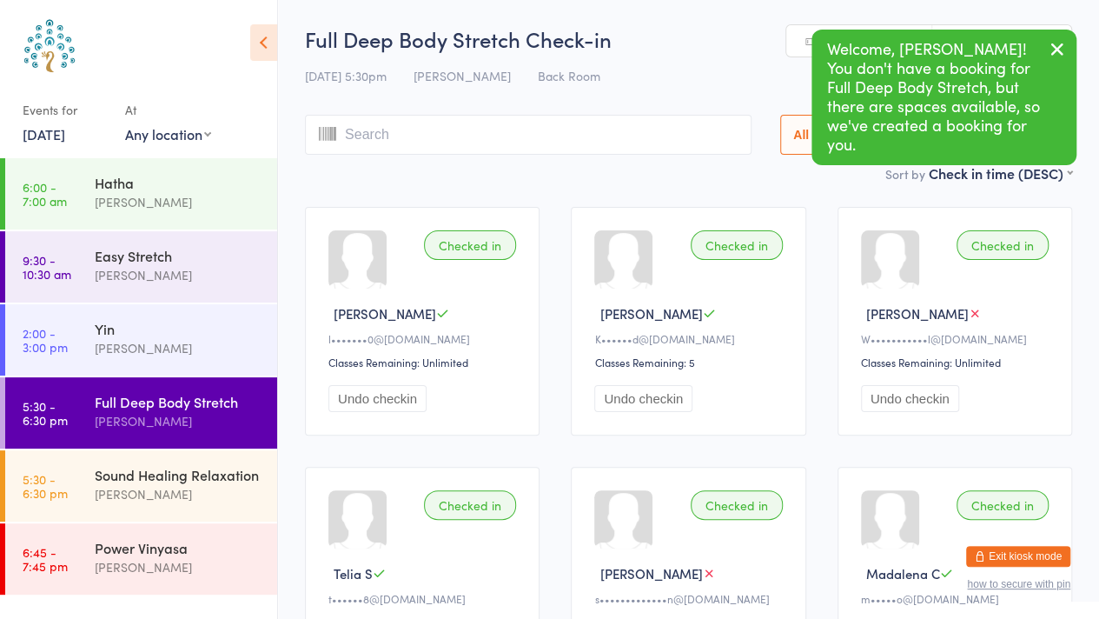
click at [1051, 46] on icon "button" at bounding box center [1057, 49] width 21 height 22
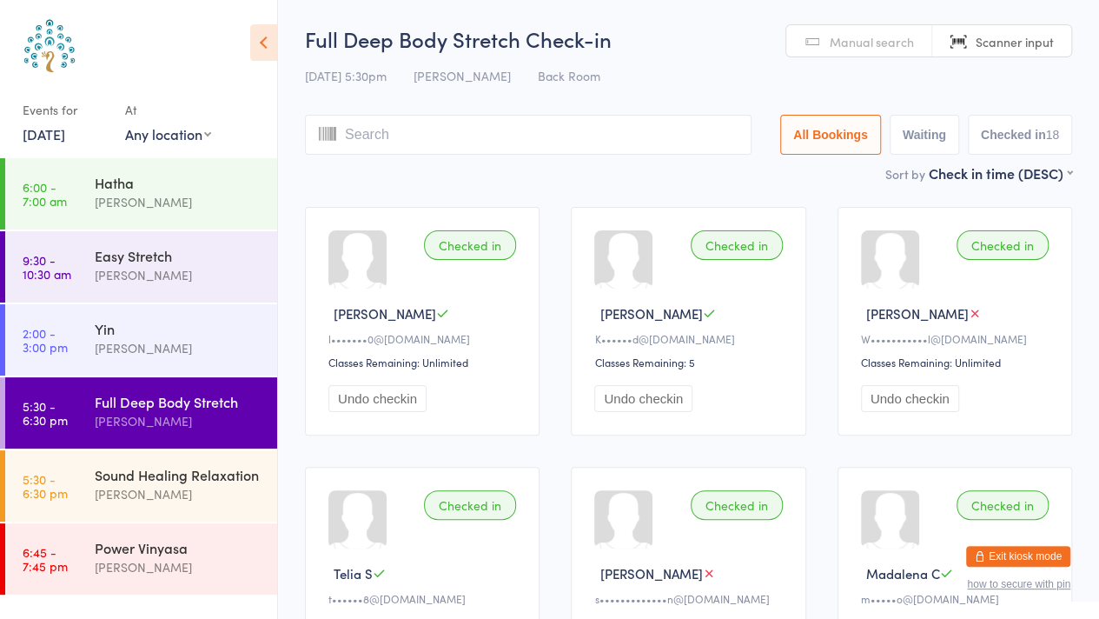
click at [174, 477] on div "Sound Healing Relaxation" at bounding box center [179, 474] width 168 height 19
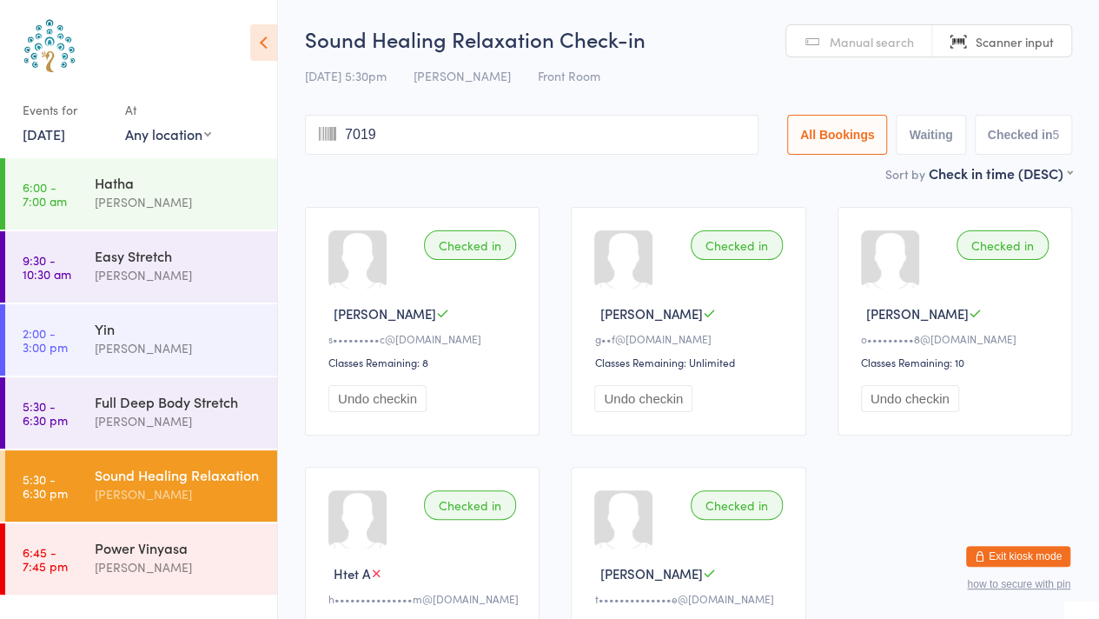
type input "7019"
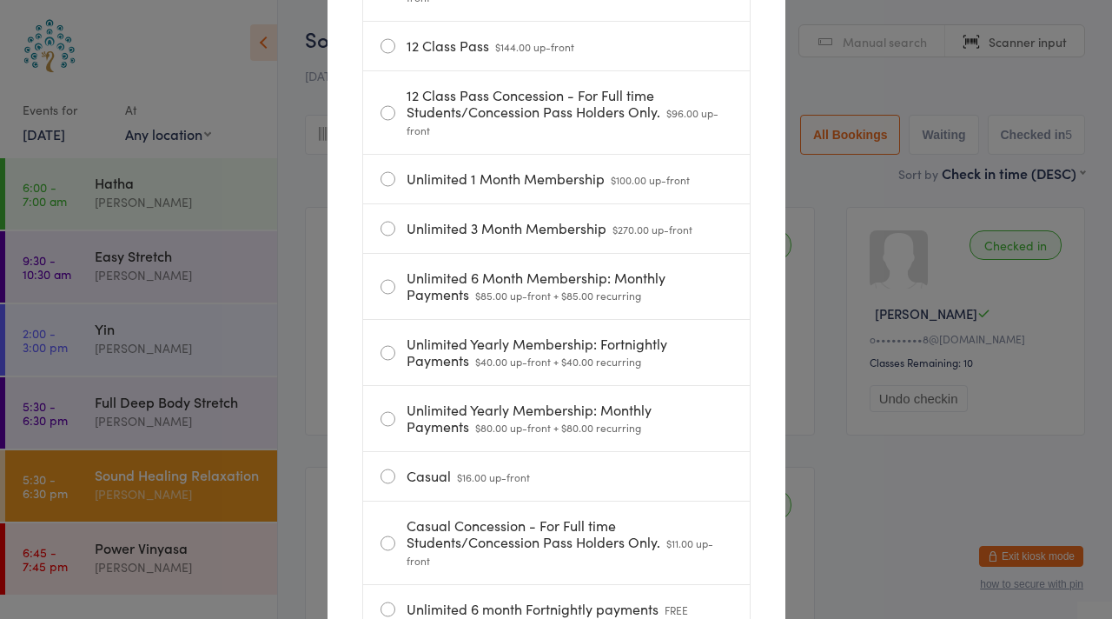
scroll to position [445, 0]
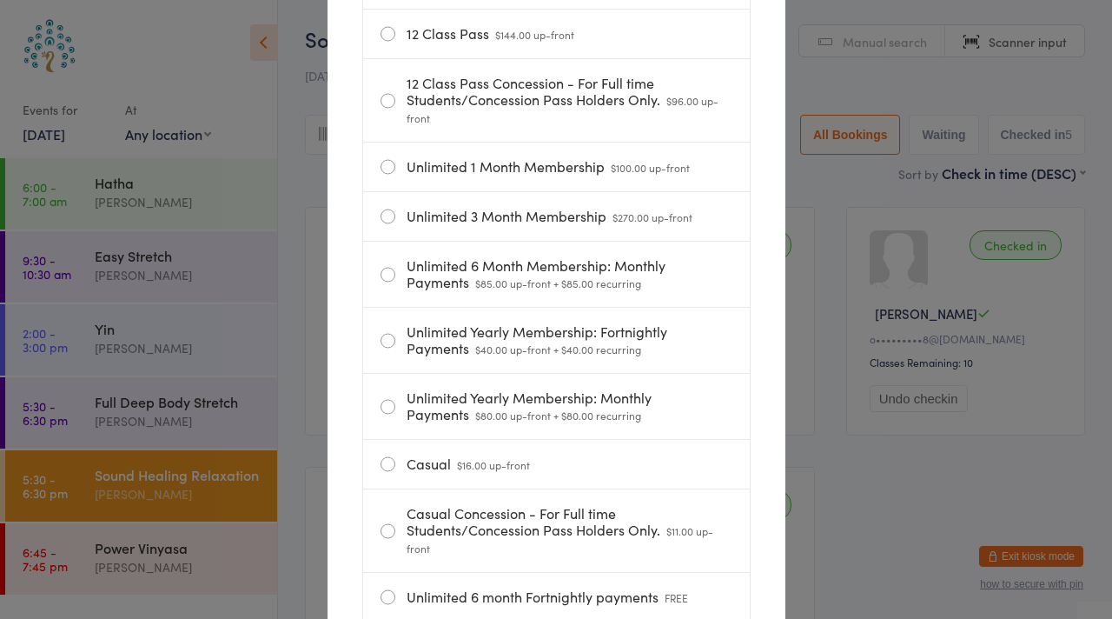
click at [396, 460] on label "Casual $16.00 up-front" at bounding box center [557, 464] width 352 height 49
click at [0, 0] on input "Casual $16.00 up-front" at bounding box center [0, 0] width 0 height 0
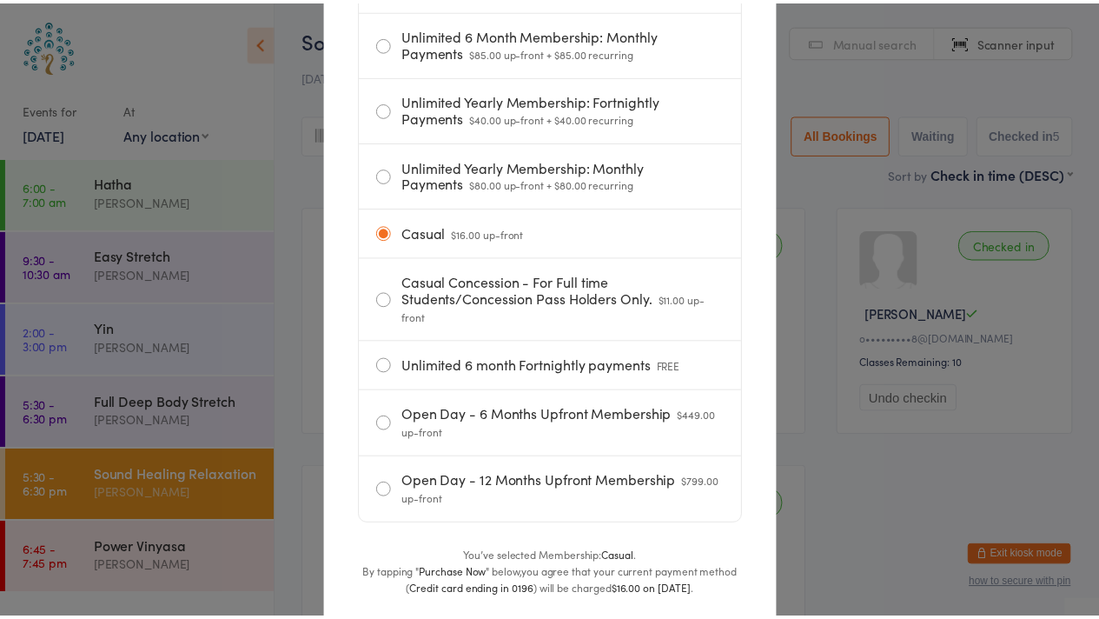
scroll to position [798, 0]
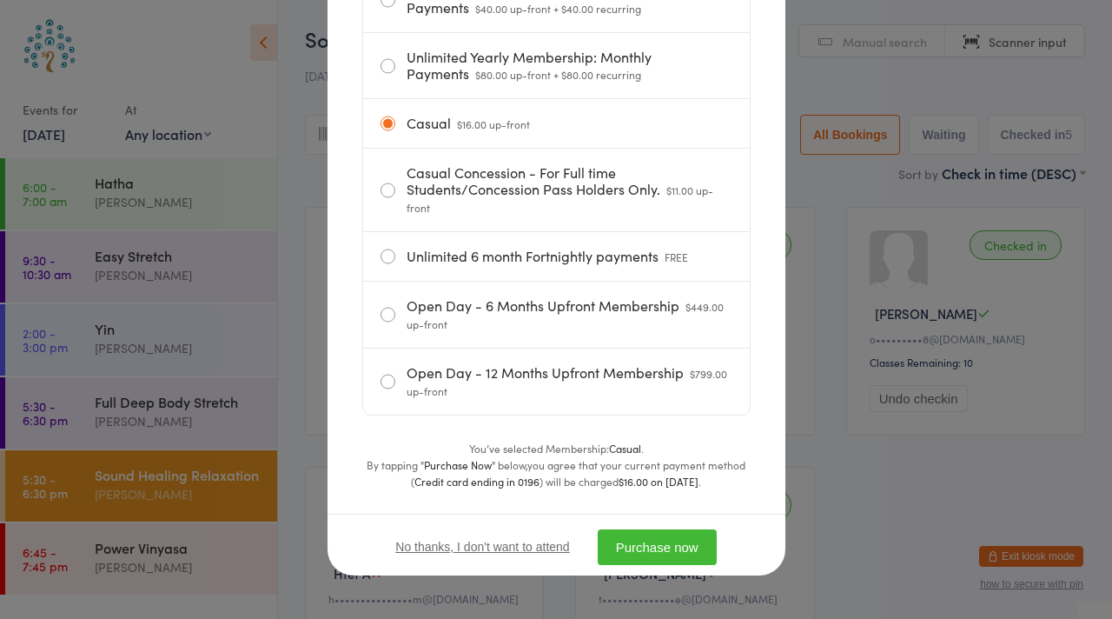
click at [620, 534] on button "Purchase now" at bounding box center [657, 547] width 119 height 36
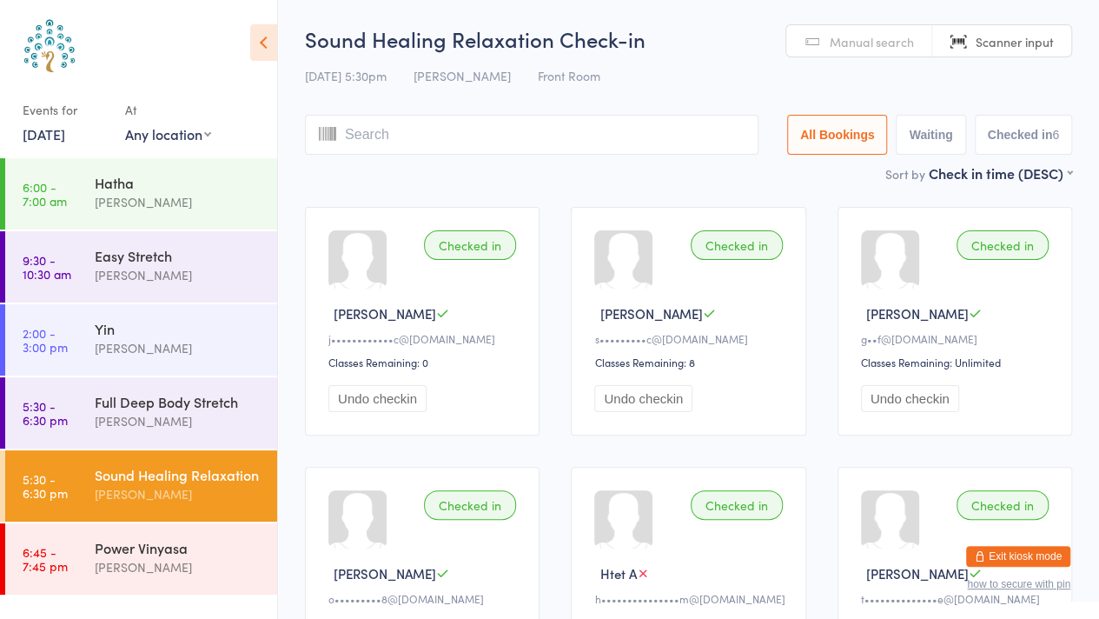
click at [177, 401] on div "Full Deep Body Stretch" at bounding box center [179, 401] width 168 height 19
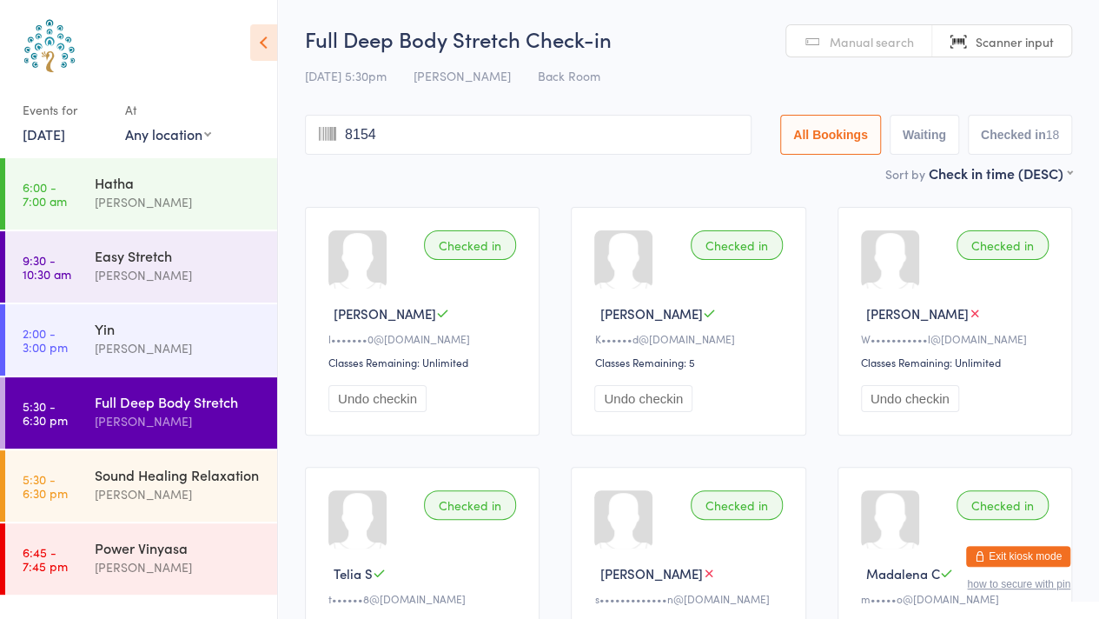
type input "8154"
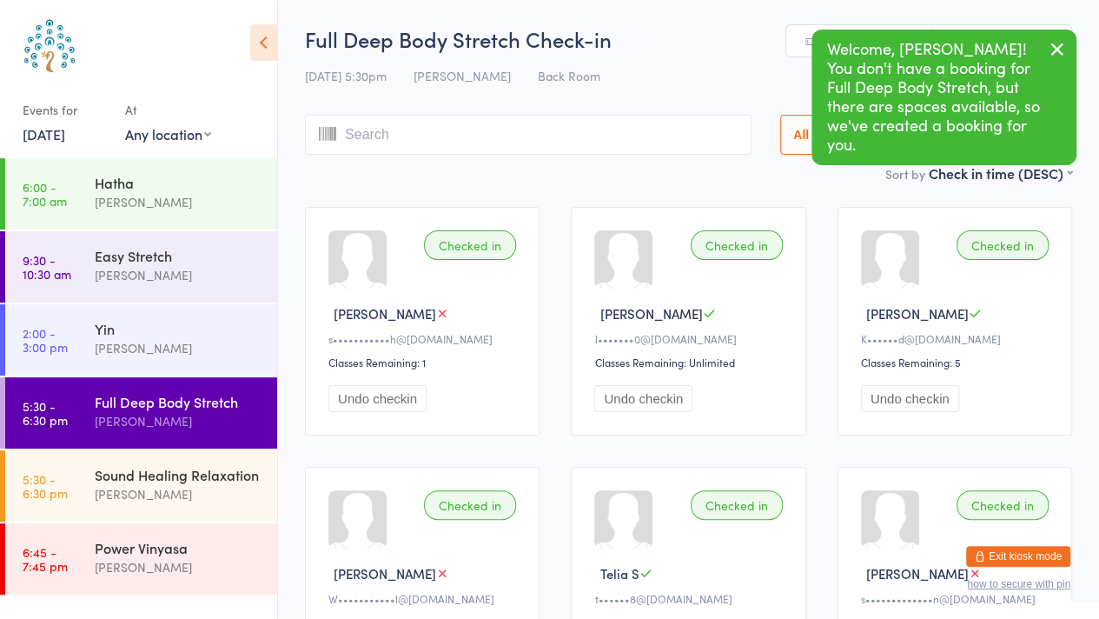
click at [1053, 50] on icon "button" at bounding box center [1057, 49] width 21 height 22
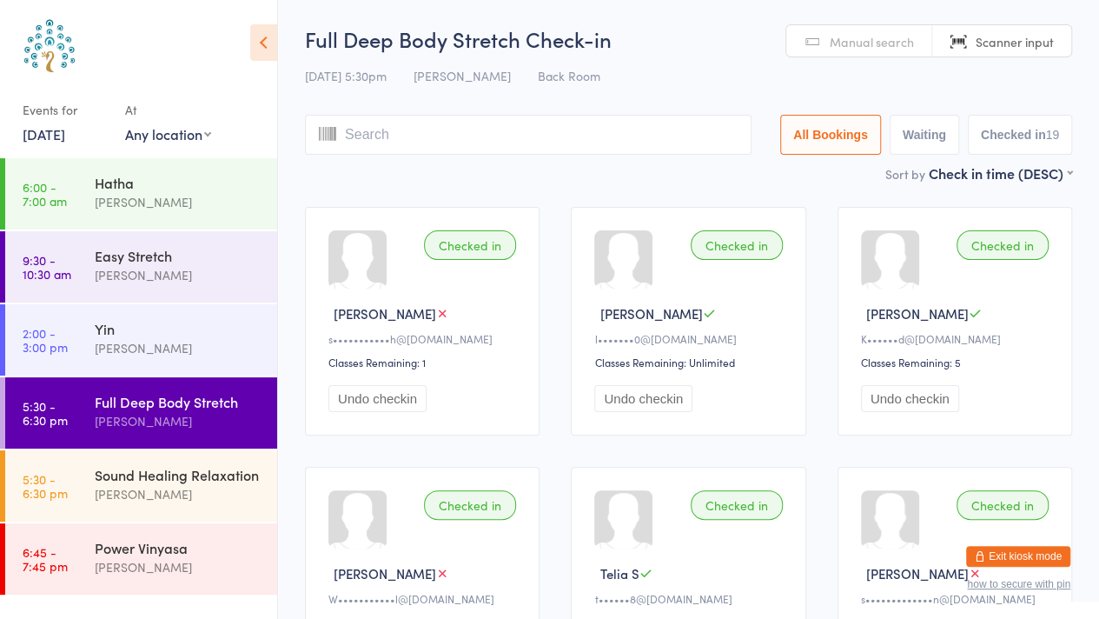
click at [866, 45] on span "Manual search" at bounding box center [872, 41] width 84 height 17
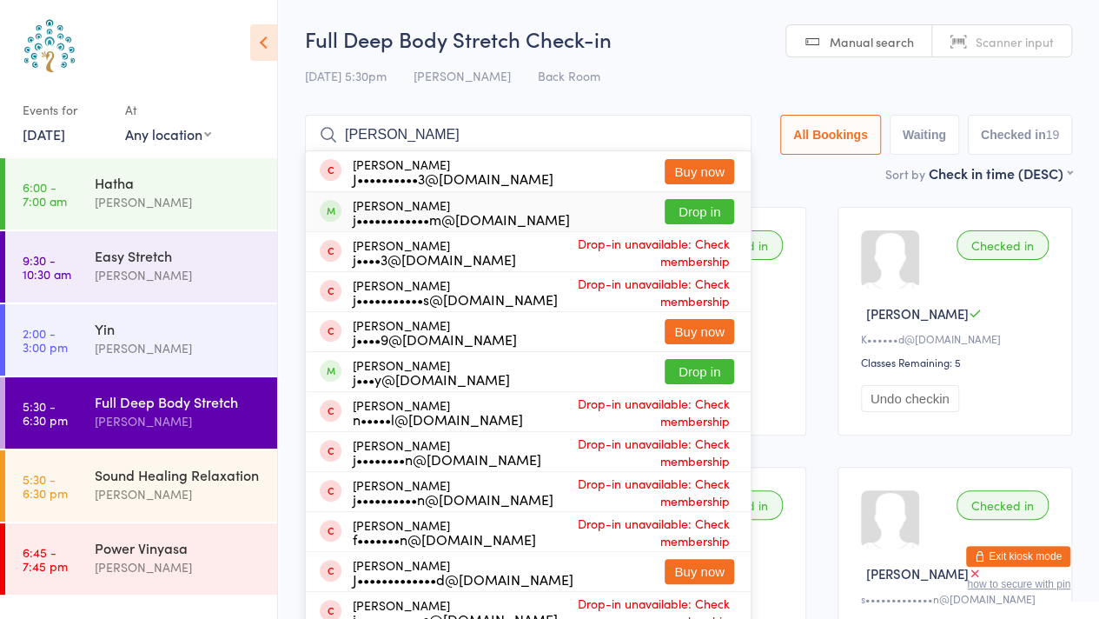
type input "[PERSON_NAME]"
click at [701, 204] on button "Drop in" at bounding box center [700, 211] width 70 height 25
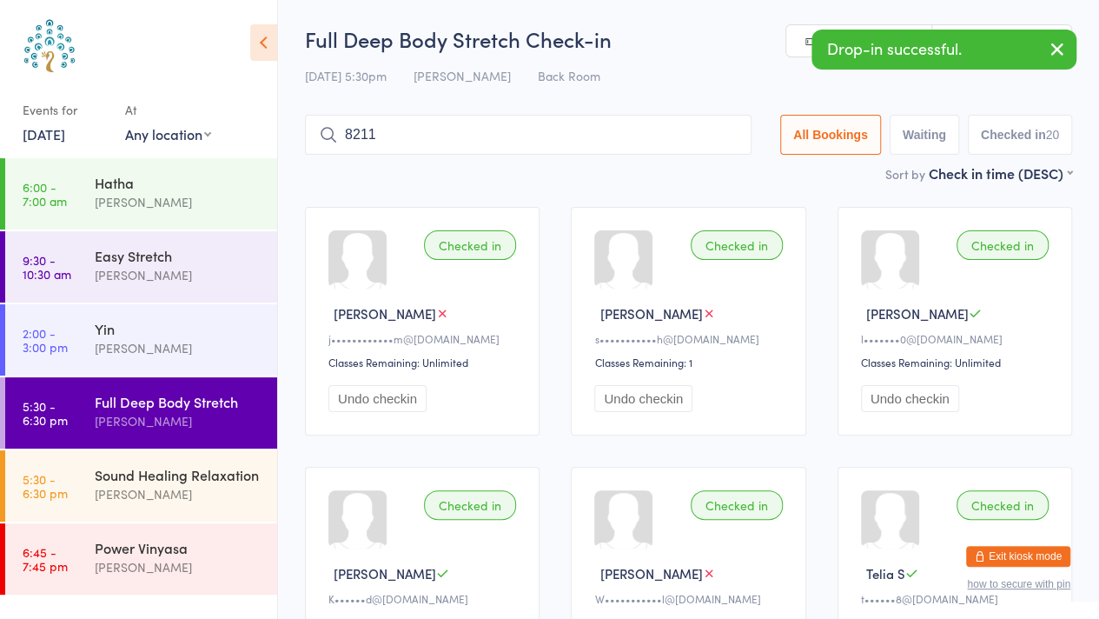
type input "8211"
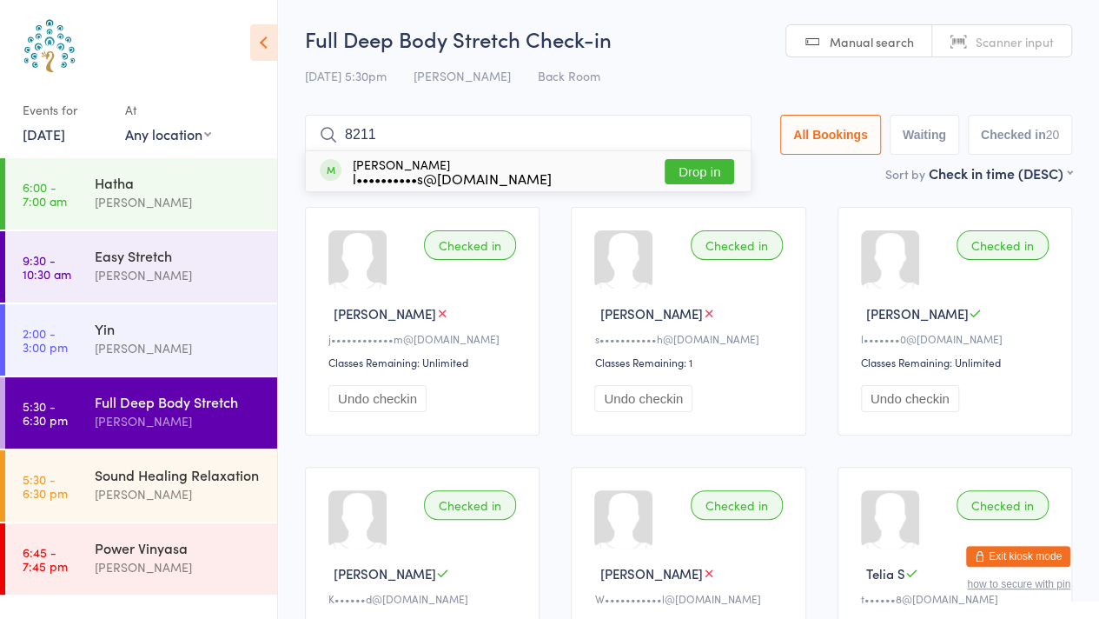
click at [700, 166] on button "Drop in" at bounding box center [700, 171] width 70 height 25
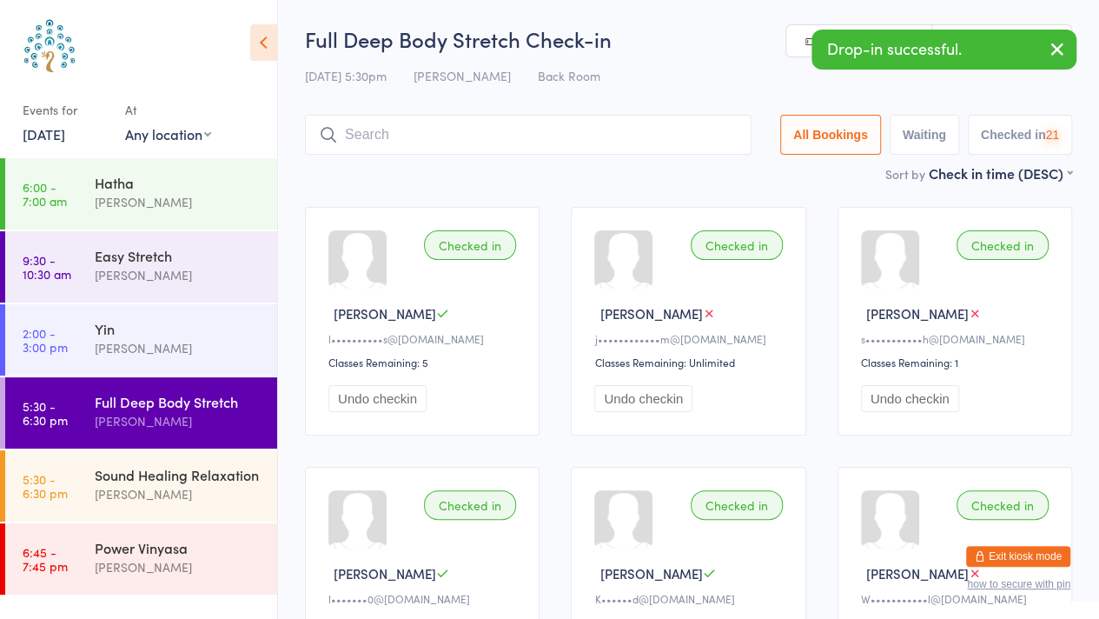
click at [1056, 42] on icon "button" at bounding box center [1057, 49] width 21 height 22
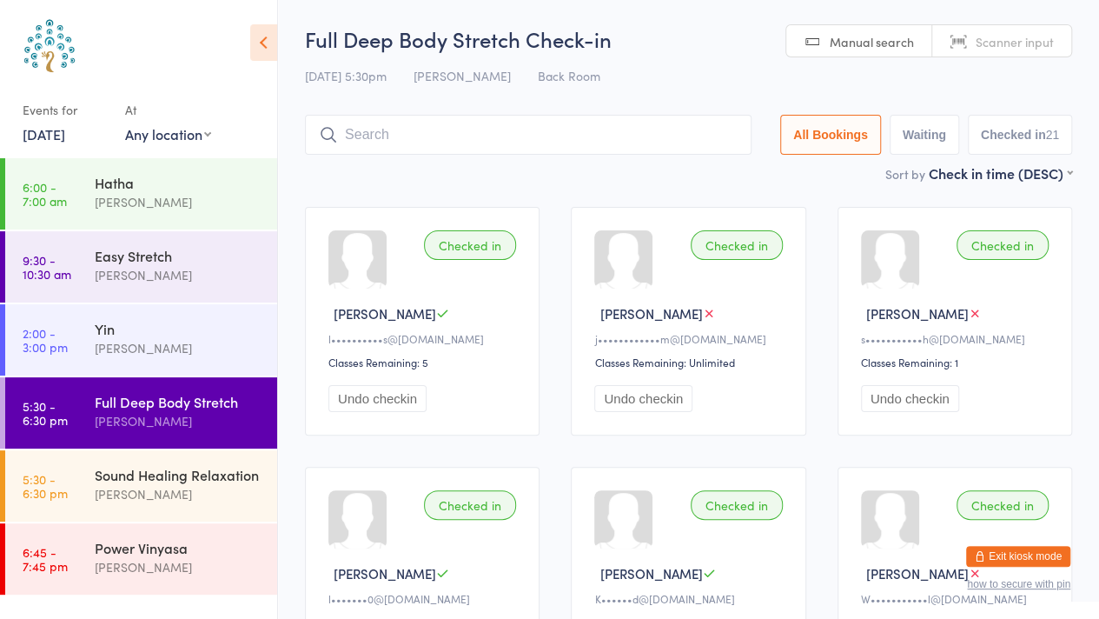
click at [989, 41] on span "Scanner input" at bounding box center [1015, 41] width 78 height 17
type input "7074"
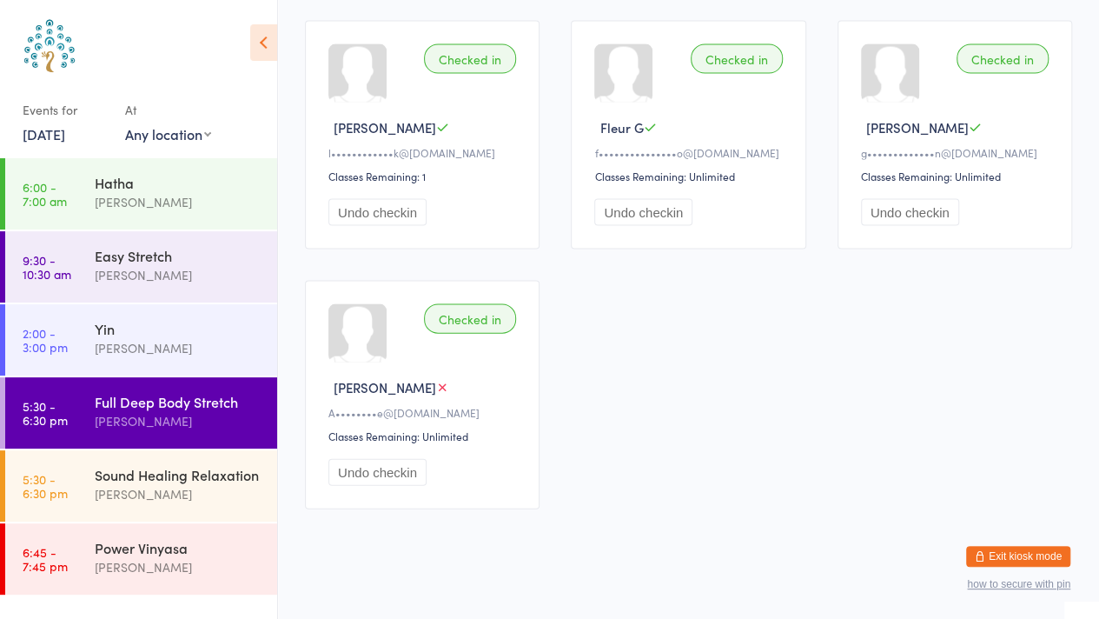
scroll to position [1744, 0]
click at [408, 461] on button "Undo checkin" at bounding box center [377, 473] width 98 height 27
click at [184, 476] on div "Sound Healing Relaxation" at bounding box center [179, 474] width 168 height 19
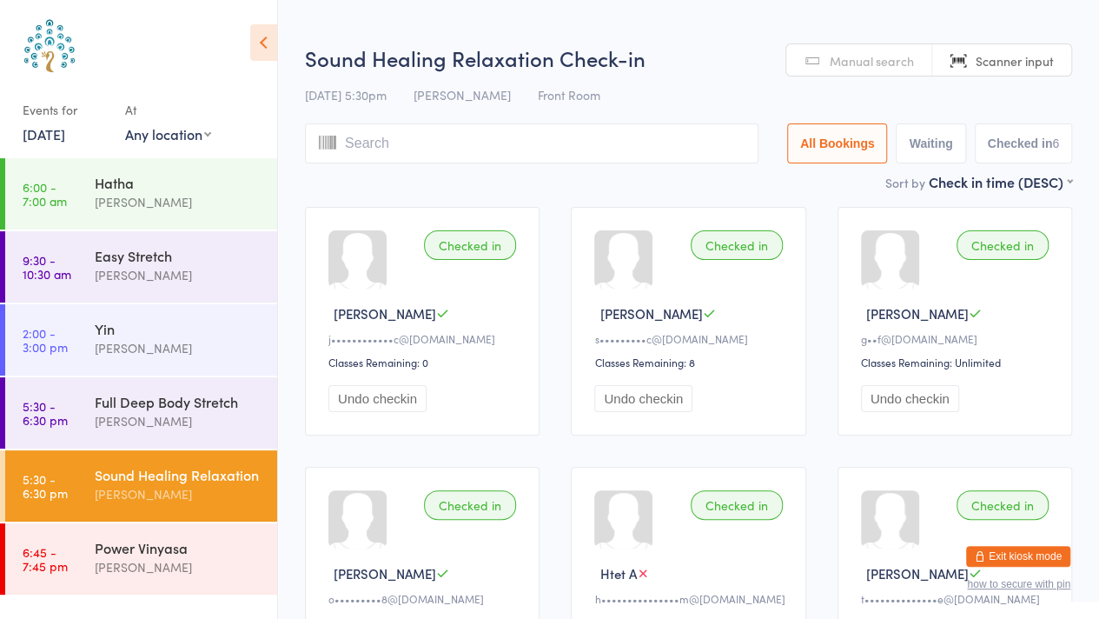
click at [842, 62] on span "Manual search" at bounding box center [872, 60] width 84 height 17
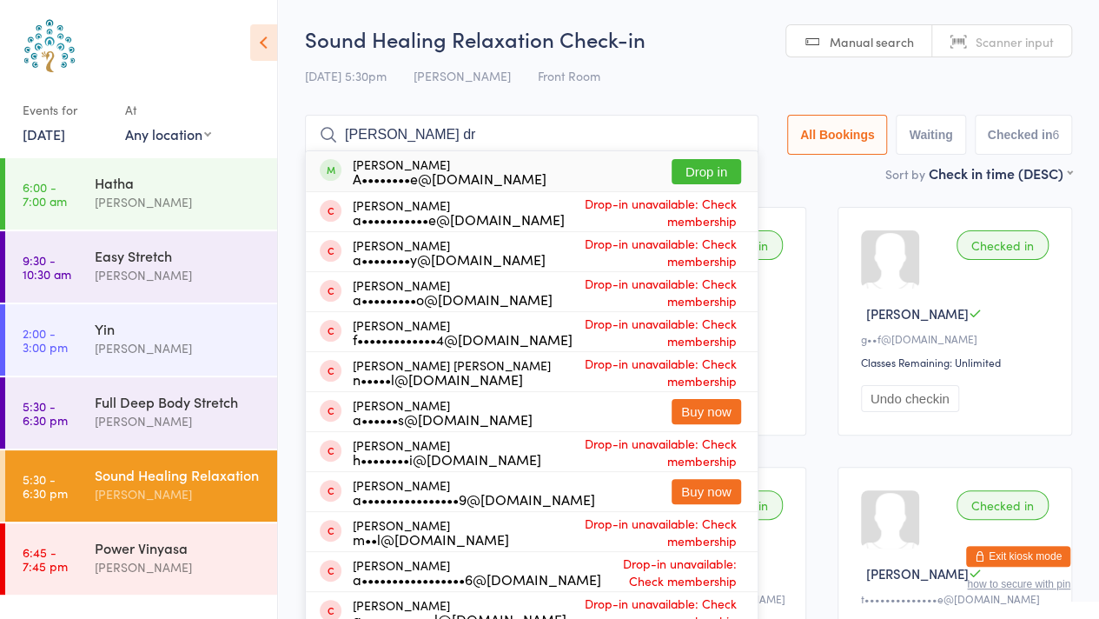
type input "[PERSON_NAME] dr"
click at [691, 176] on button "Drop in" at bounding box center [707, 171] width 70 height 25
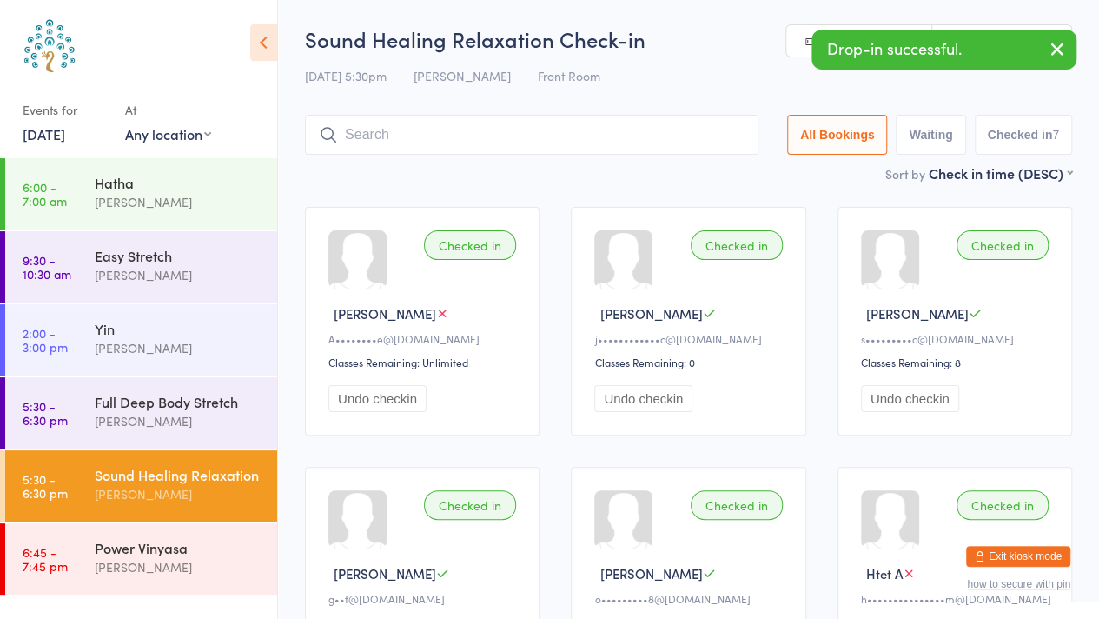
click at [123, 419] on div "[PERSON_NAME]" at bounding box center [179, 421] width 168 height 20
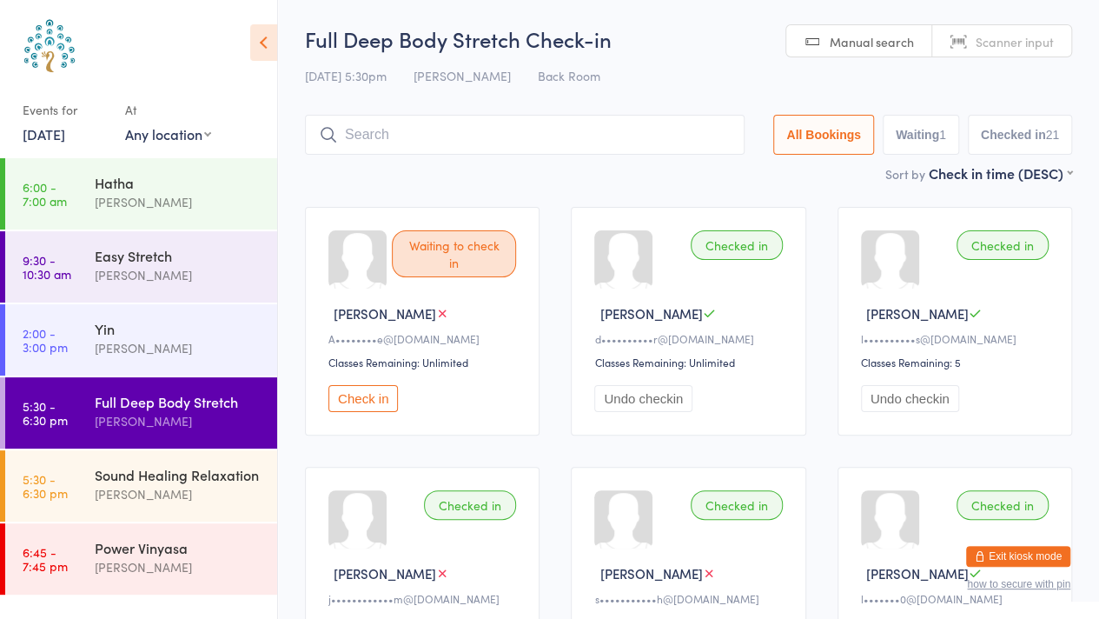
click at [1015, 53] on link "Scanner input" at bounding box center [1001, 41] width 139 height 33
click at [125, 480] on div "Sound Healing Relaxation" at bounding box center [179, 474] width 168 height 19
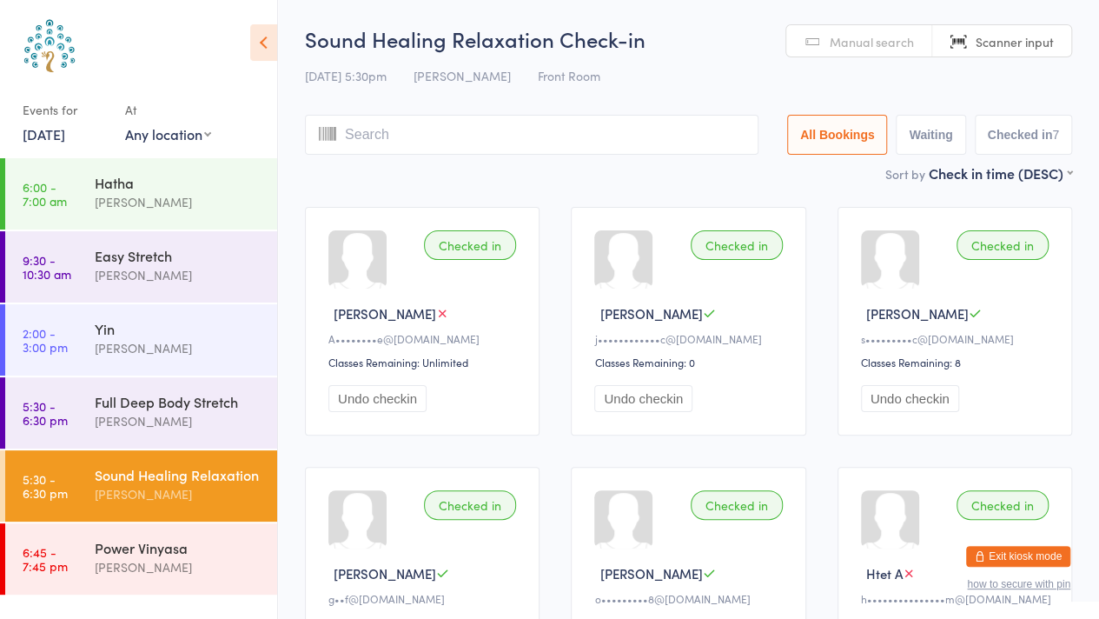
click at [855, 48] on span "Manual search" at bounding box center [872, 41] width 84 height 17
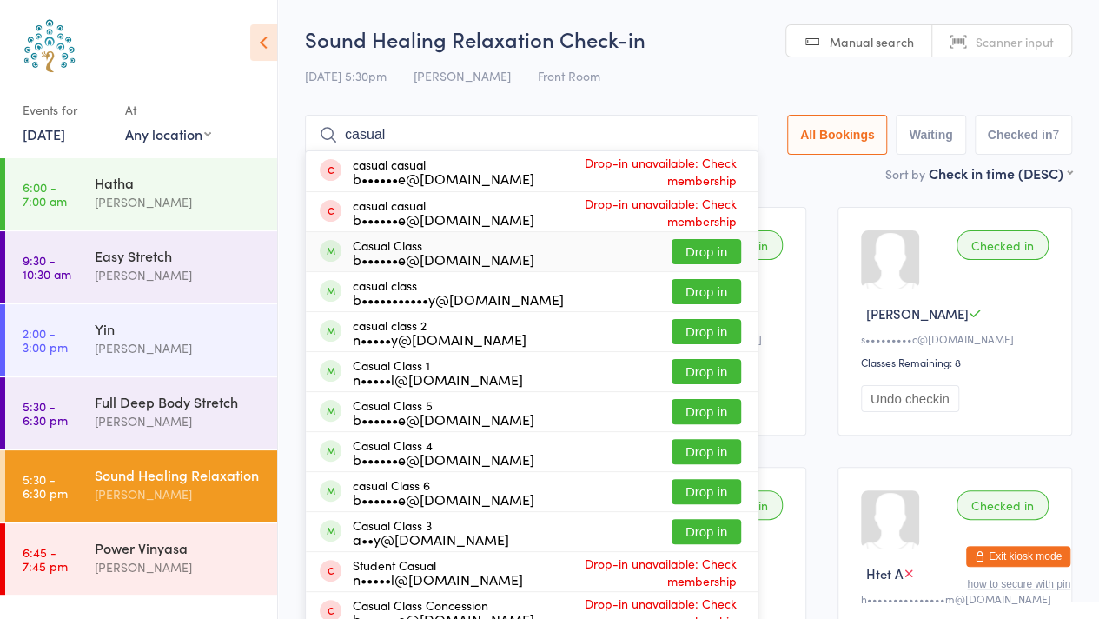
type input "casual"
click at [700, 249] on button "Drop in" at bounding box center [707, 251] width 70 height 25
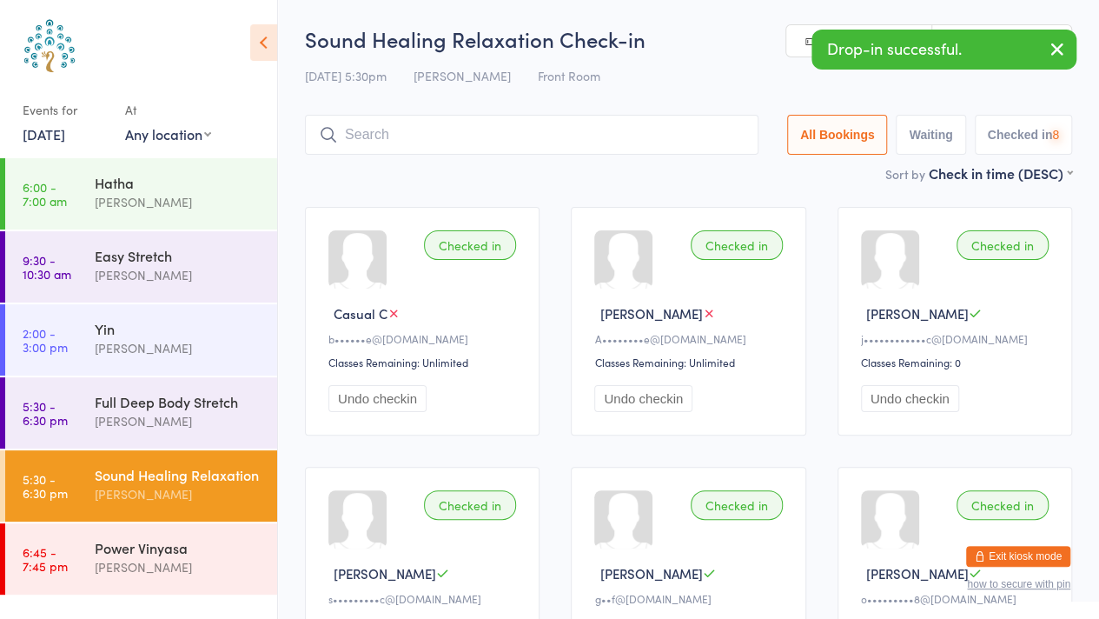
click at [147, 402] on div "Full Deep Body Stretch" at bounding box center [179, 401] width 168 height 19
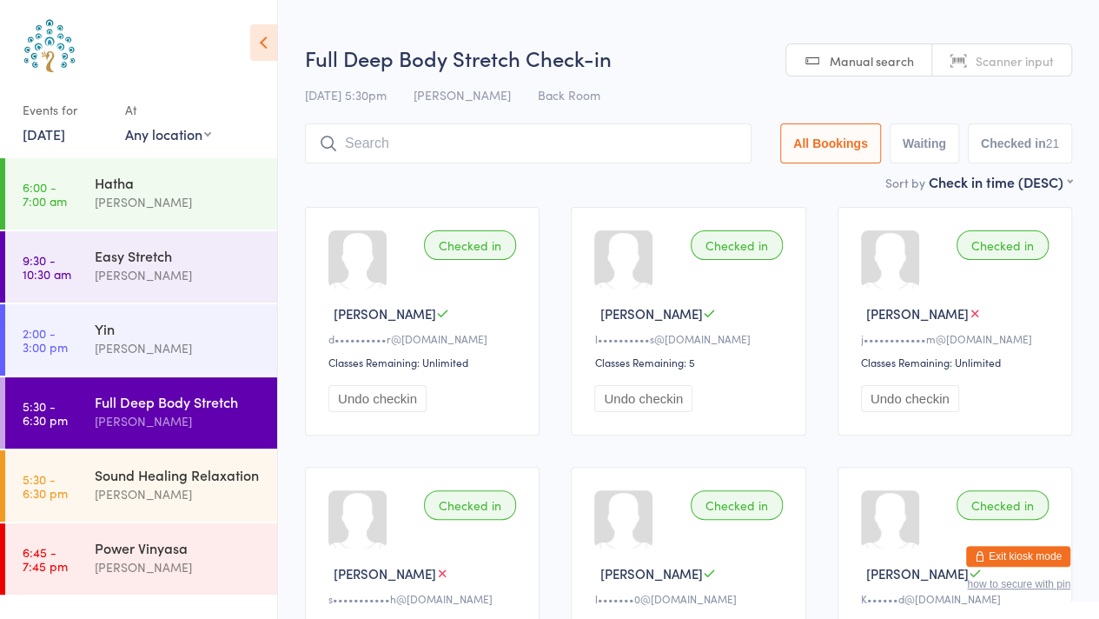
click at [1053, 48] on link "Scanner input" at bounding box center [1001, 60] width 139 height 33
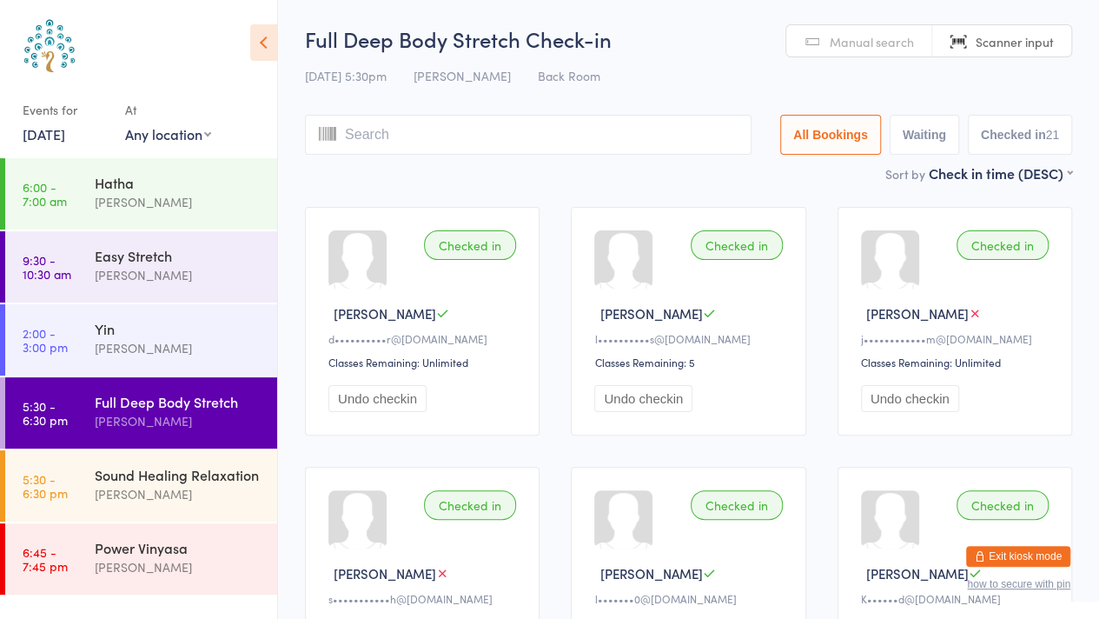
click at [118, 480] on div "Sound Healing Relaxation" at bounding box center [179, 474] width 168 height 19
